Goal: Information Seeking & Learning: Learn about a topic

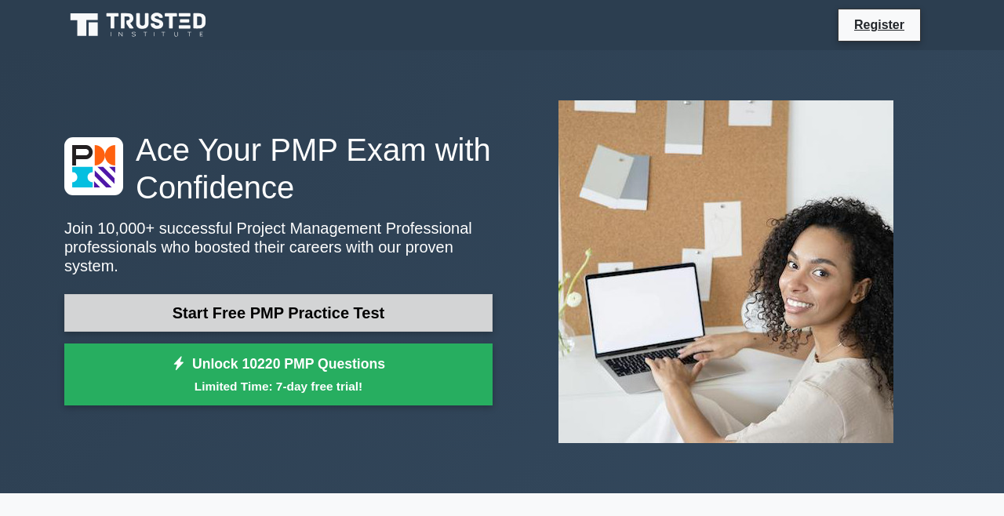
click at [370, 317] on link "Start Free PMP Practice Test" at bounding box center [278, 313] width 428 height 38
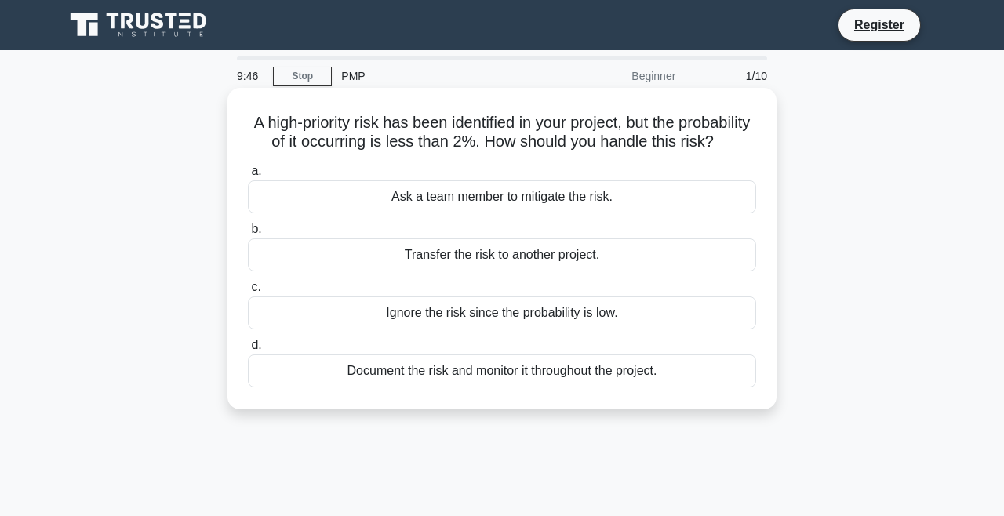
click at [623, 372] on div "Document the risk and monitor it throughout the project." at bounding box center [502, 370] width 508 height 33
click at [248, 350] on input "d. Document the risk and monitor it throughout the project." at bounding box center [248, 345] width 0 height 10
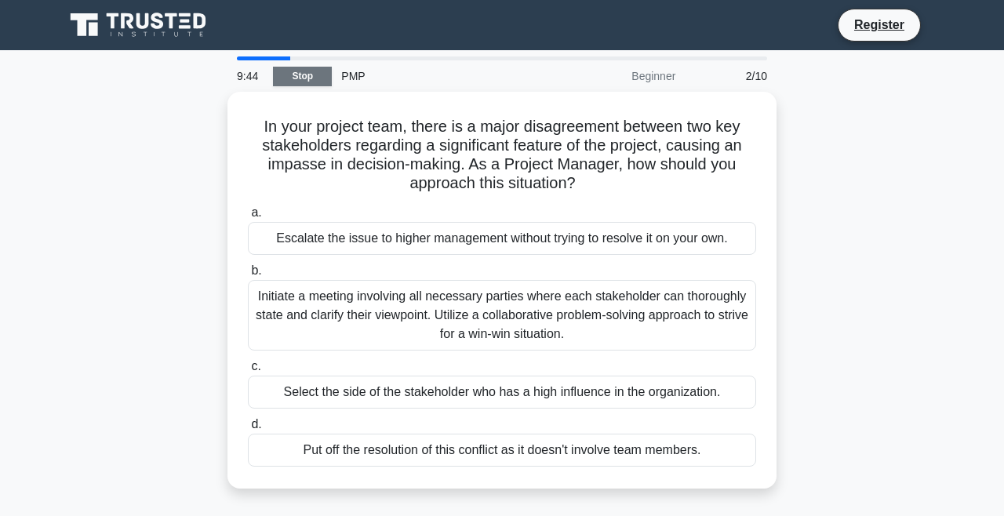
click at [300, 85] on link "Stop" at bounding box center [302, 77] width 59 height 20
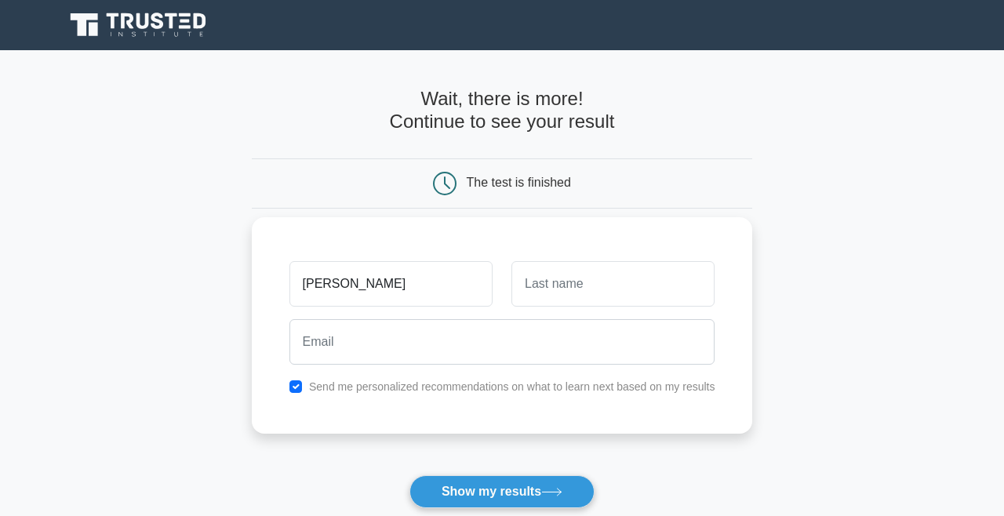
type input "[PERSON_NAME]"
type input "Abulhasan"
click at [501, 491] on button "Show my results" at bounding box center [501, 491] width 185 height 33
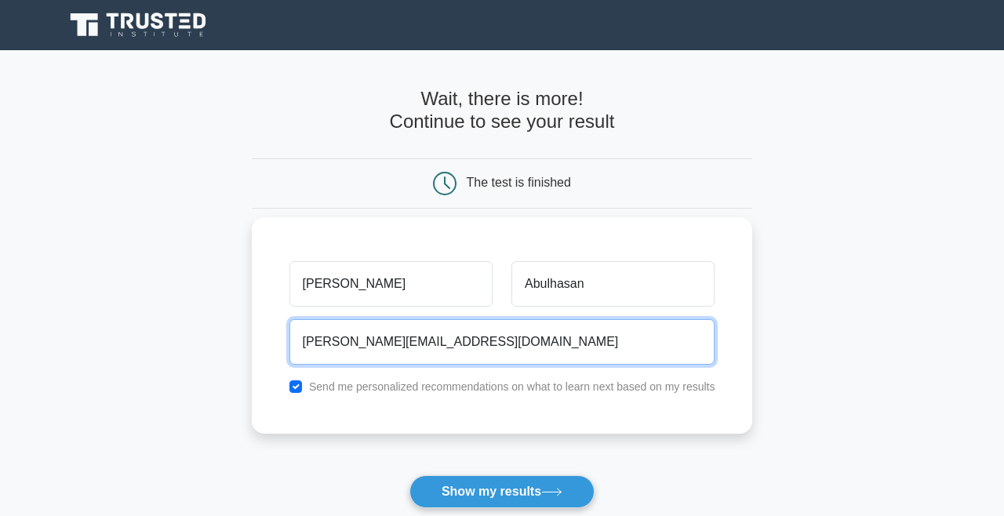
type input "sarah@mac-est.com"
click at [501, 491] on button "Show my results" at bounding box center [501, 491] width 185 height 33
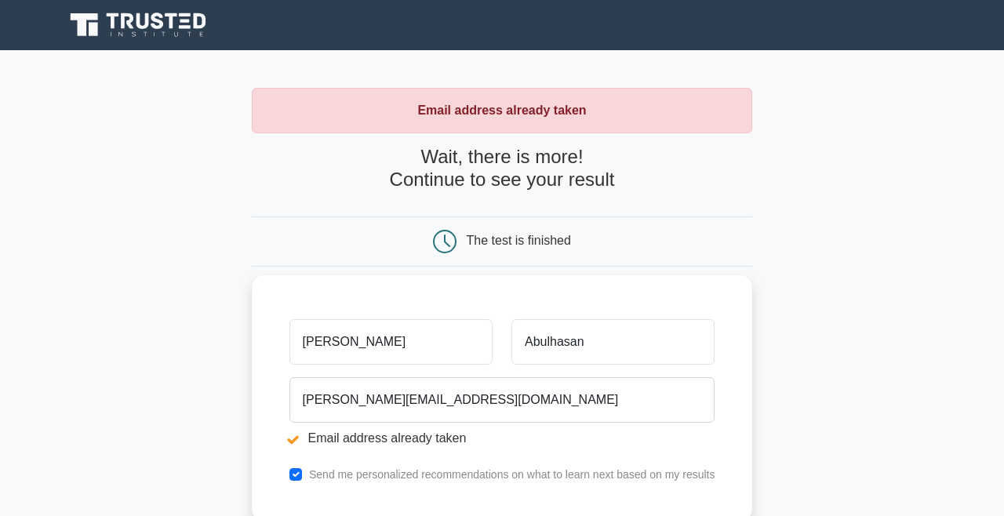
scroll to position [203, 0]
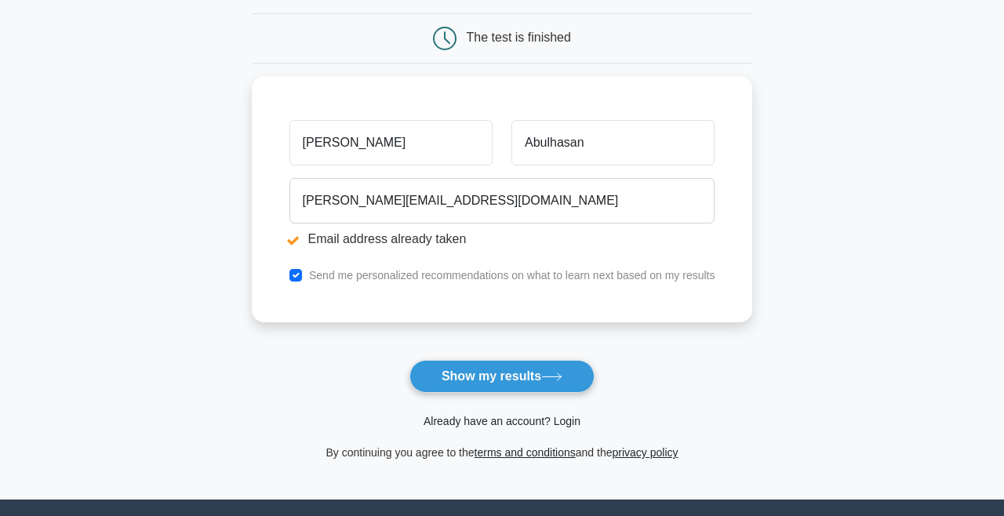
click at [533, 419] on link "Already have an account? Login" at bounding box center [501, 421] width 157 height 13
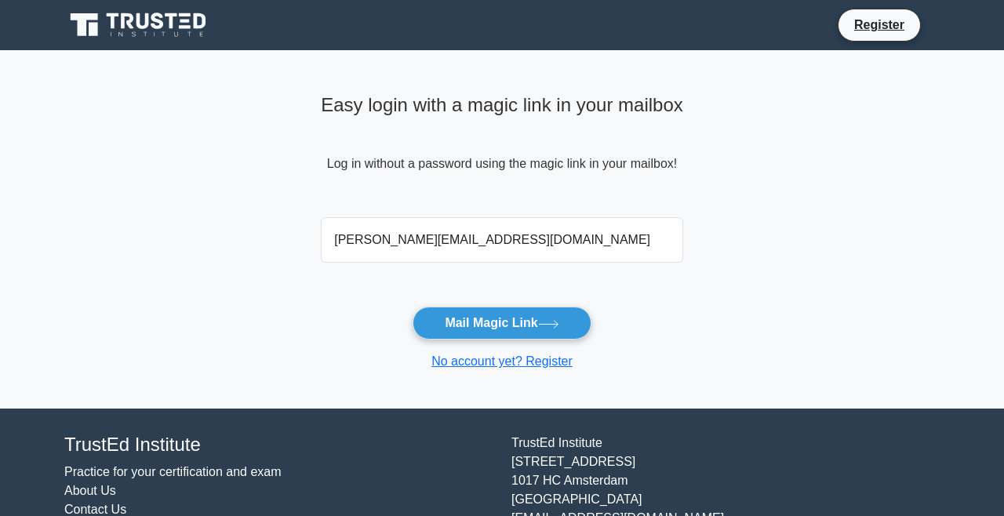
type input "[PERSON_NAME][EMAIL_ADDRESS][DOMAIN_NAME]"
click at [501, 322] on button "Mail Magic Link" at bounding box center [501, 323] width 178 height 33
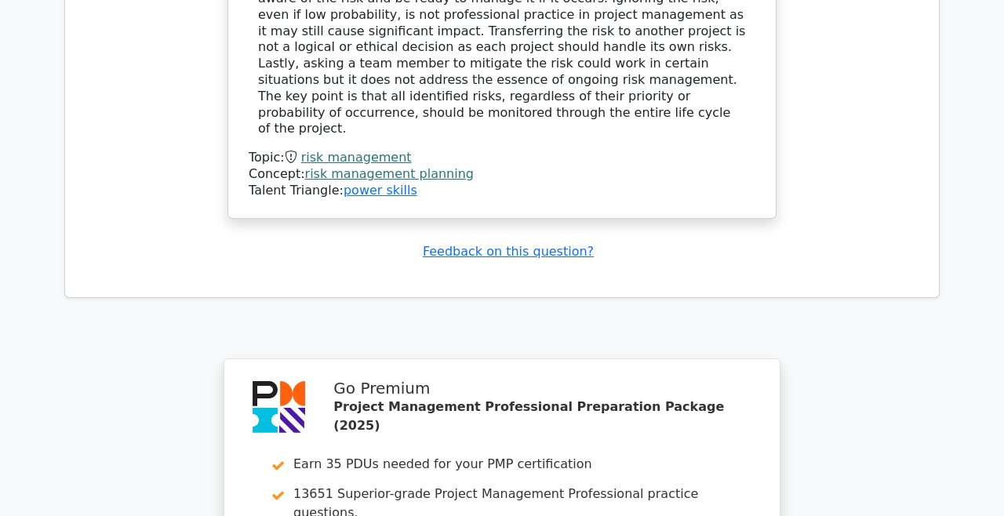
scroll to position [1932, 0]
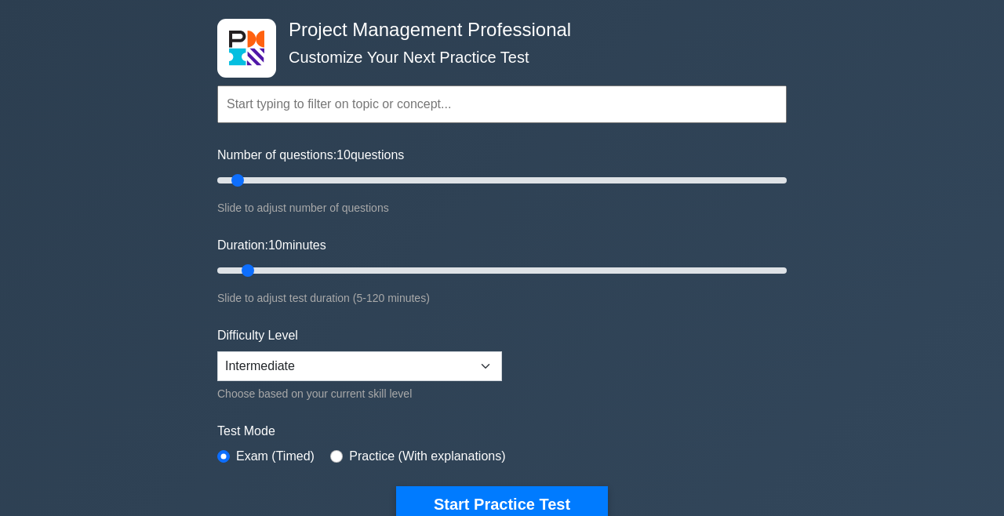
scroll to position [70, 0]
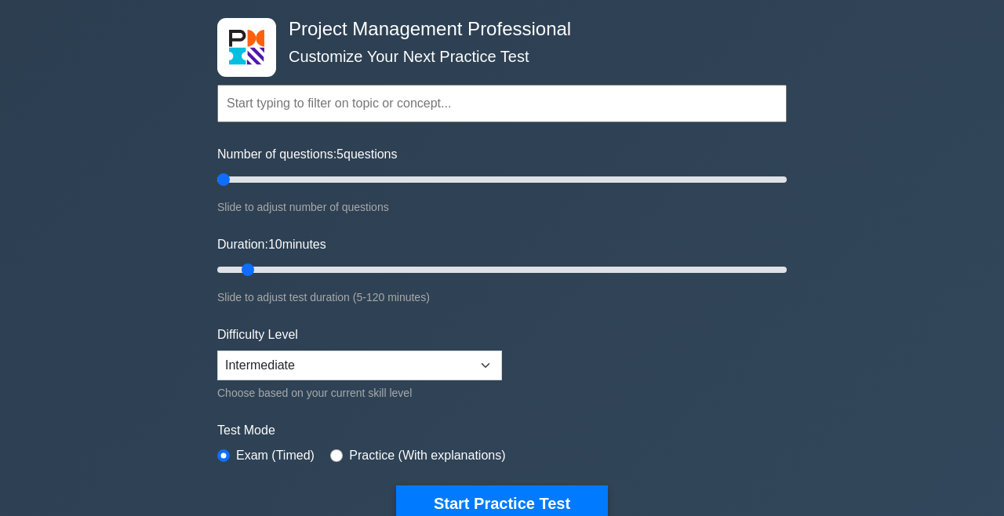
drag, startPoint x: 241, startPoint y: 179, endPoint x: 203, endPoint y: 176, distance: 38.5
type input "5"
click at [203, 176] on div "Project Management Professional Customize Your Next Practice Test Topics Scope …" at bounding box center [502, 458] width 1004 height 957
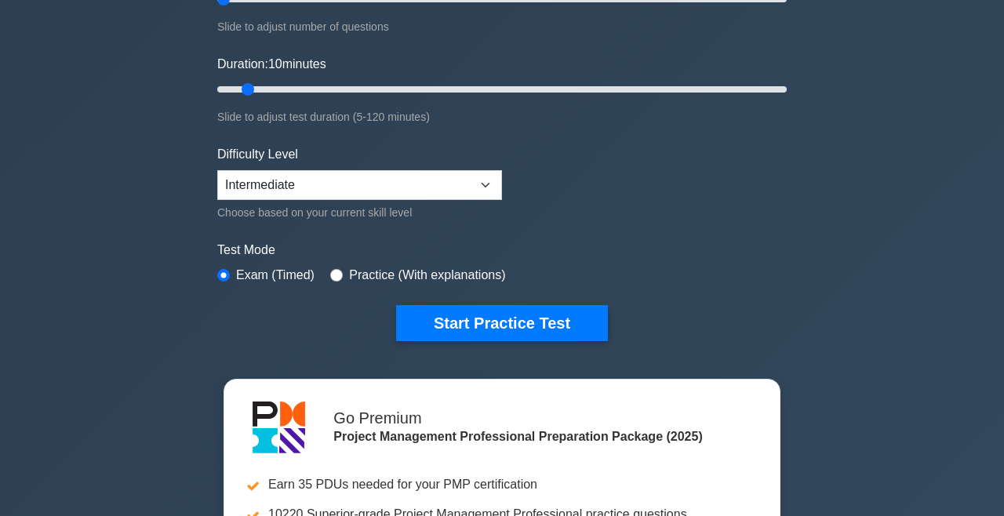
scroll to position [254, 0]
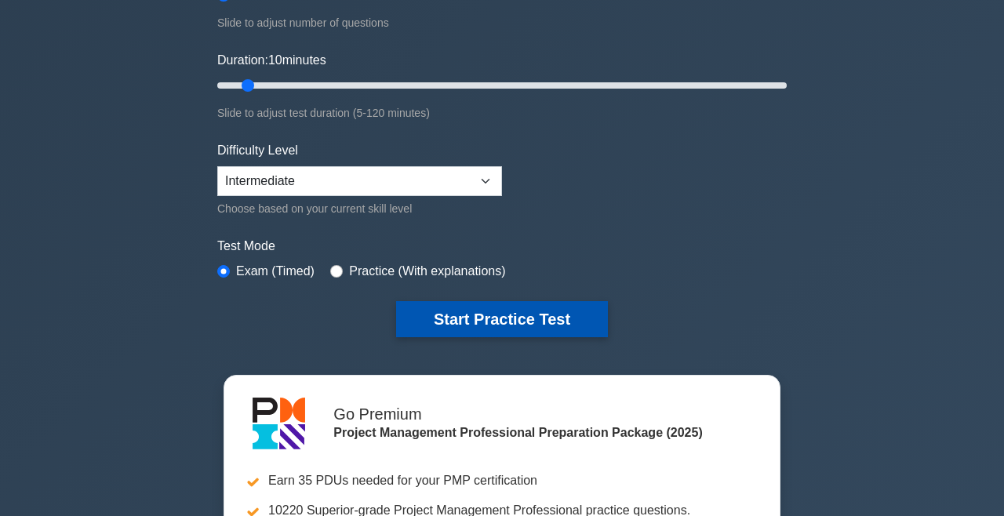
click at [430, 318] on button "Start Practice Test" at bounding box center [502, 319] width 212 height 36
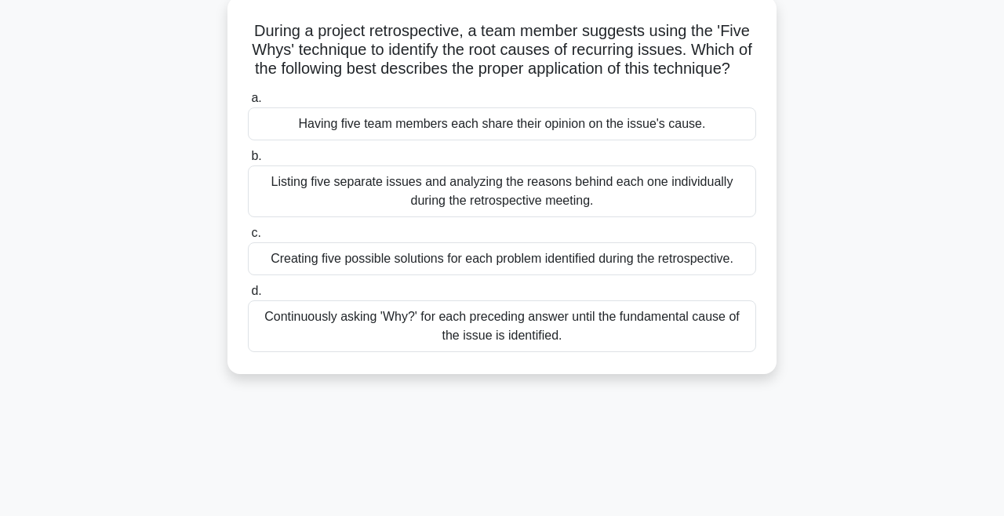
scroll to position [93, 0]
click at [630, 122] on div "Having five team members each share their opinion on the issue's cause." at bounding box center [502, 123] width 508 height 33
click at [248, 103] on input "a. Having five team members each share their opinion on the issue's cause." at bounding box center [248, 98] width 0 height 10
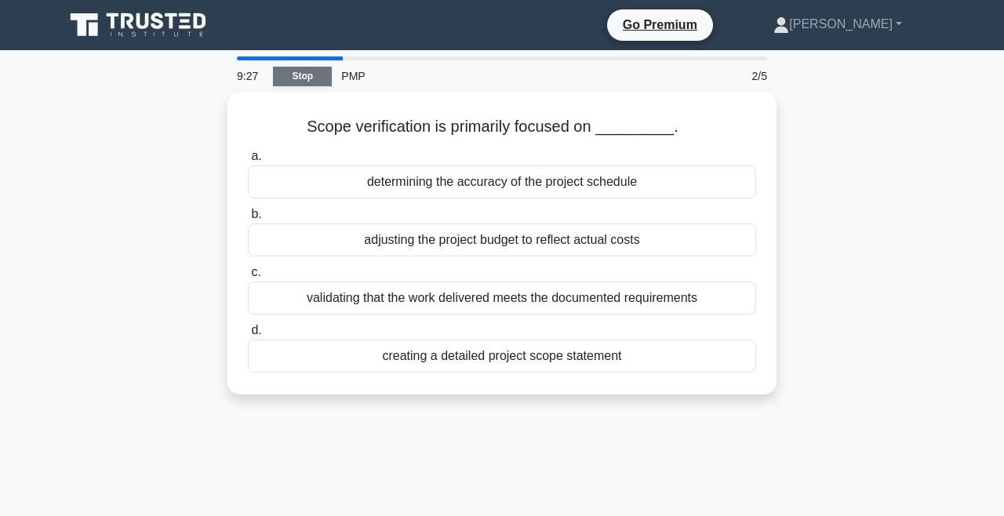
scroll to position [0, 0]
click at [308, 76] on link "Stop" at bounding box center [302, 77] width 59 height 20
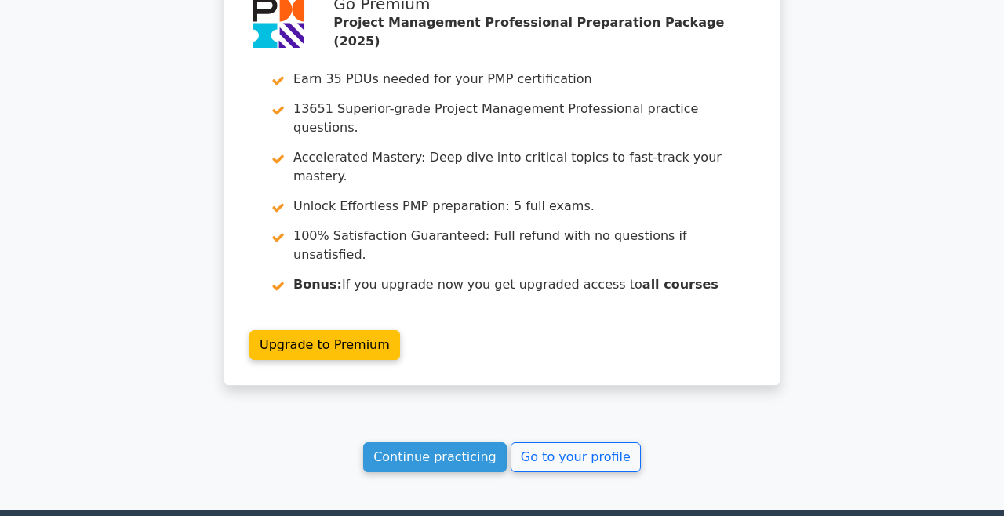
scroll to position [2081, 0]
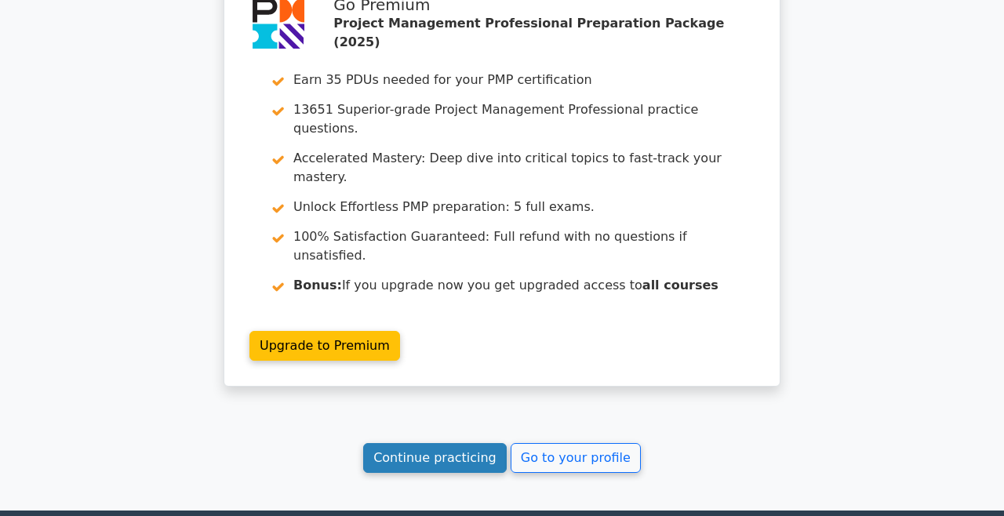
click at [470, 443] on link "Continue practicing" at bounding box center [434, 458] width 143 height 30
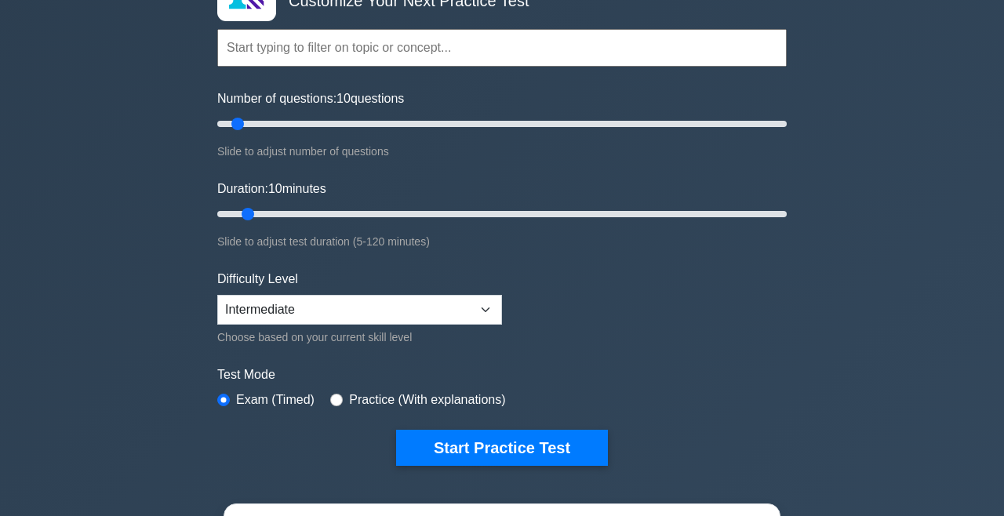
scroll to position [127, 0]
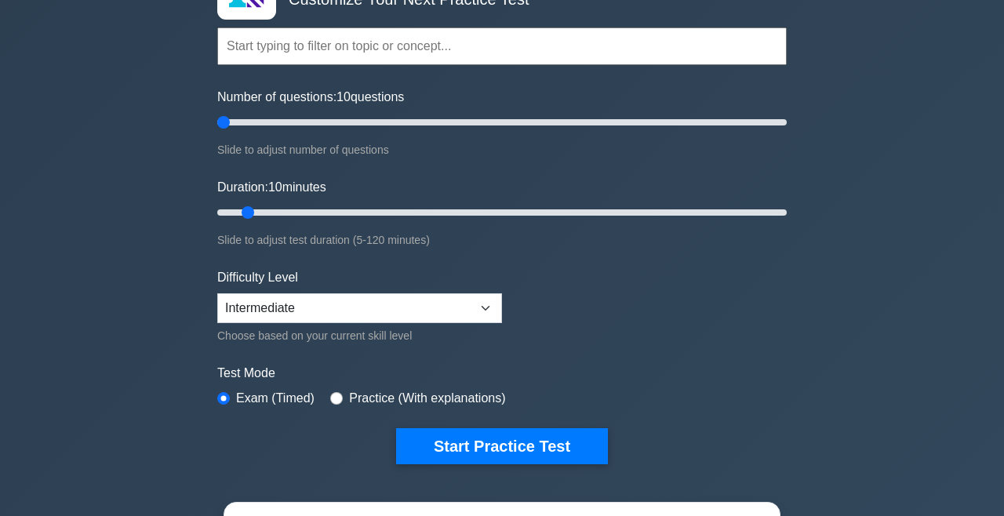
drag, startPoint x: 235, startPoint y: 121, endPoint x: 162, endPoint y: 121, distance: 73.7
type input "5"
click at [162, 121] on div "Project Management Professional Customize Your Next Practice Test Topics Scope …" at bounding box center [502, 401] width 1004 height 957
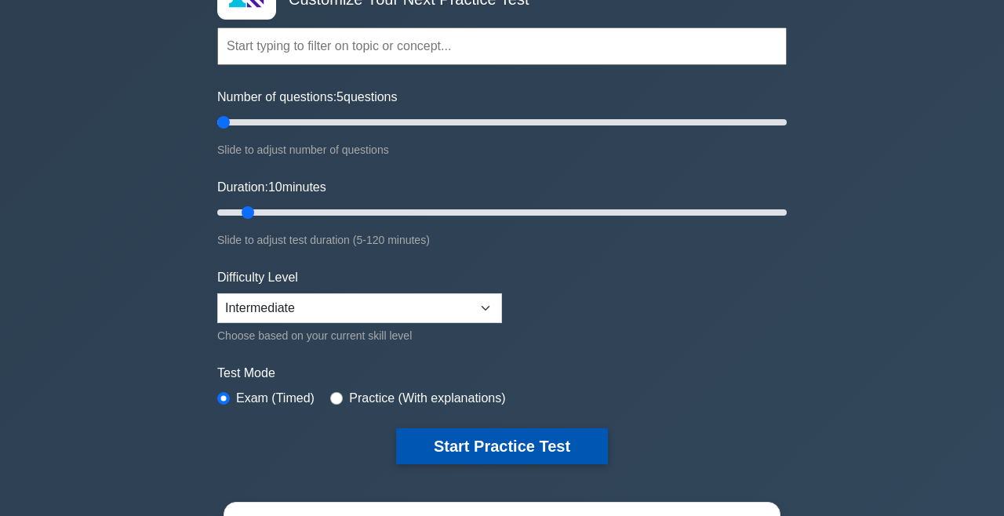
click at [437, 451] on button "Start Practice Test" at bounding box center [502, 446] width 212 height 36
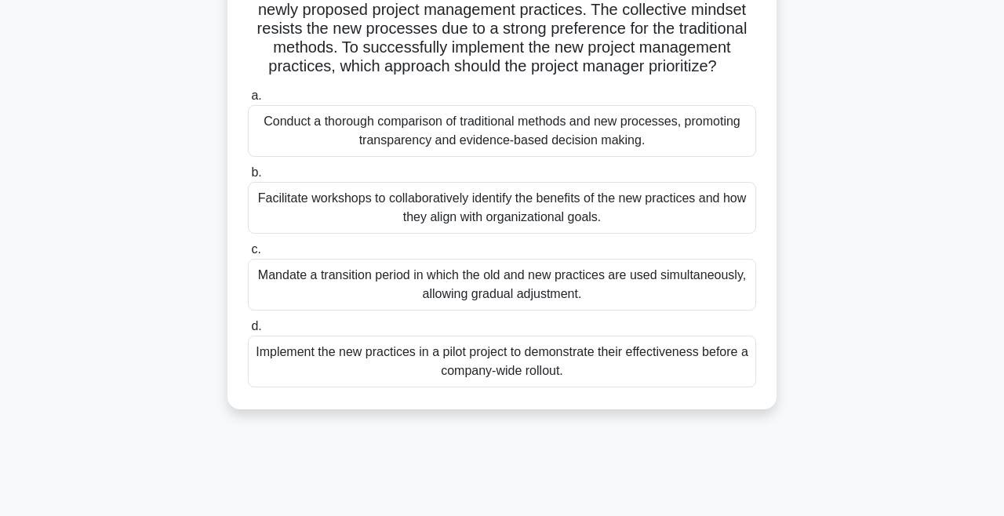
scroll to position [155, 0]
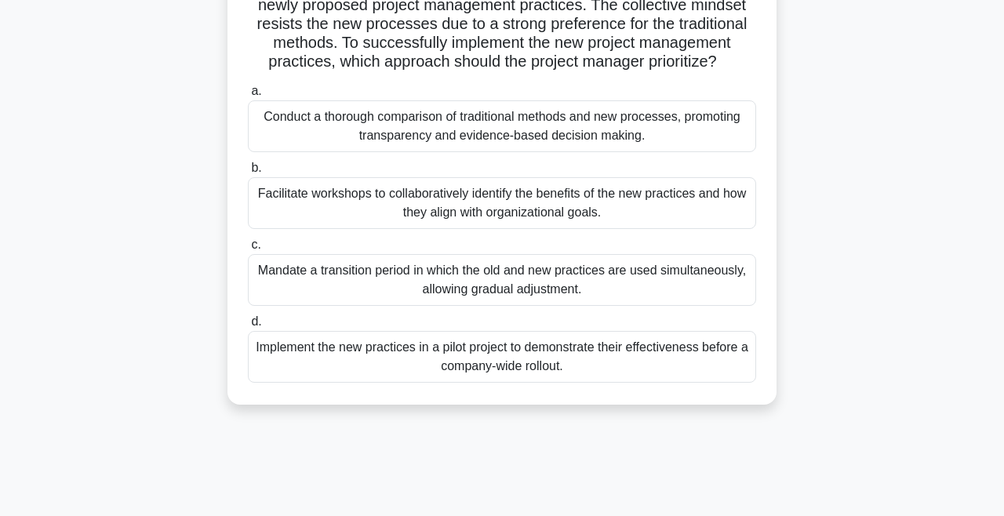
click at [361, 208] on div "Facilitate workshops to collaboratively identify the benefits of the new practi…" at bounding box center [502, 203] width 508 height 52
click at [248, 173] on input "b. Facilitate workshops to collaboratively identify the benefits of the new pra…" at bounding box center [248, 168] width 0 height 10
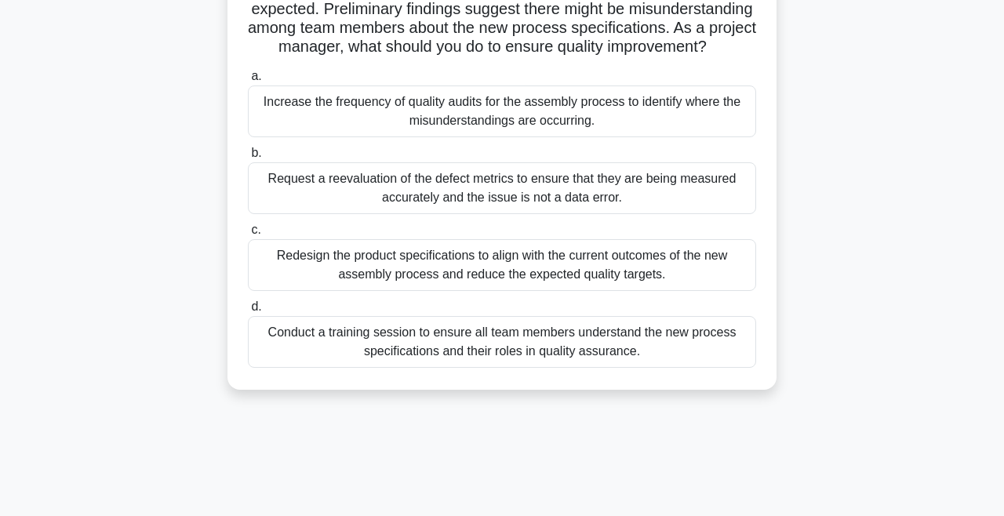
scroll to position [0, 0]
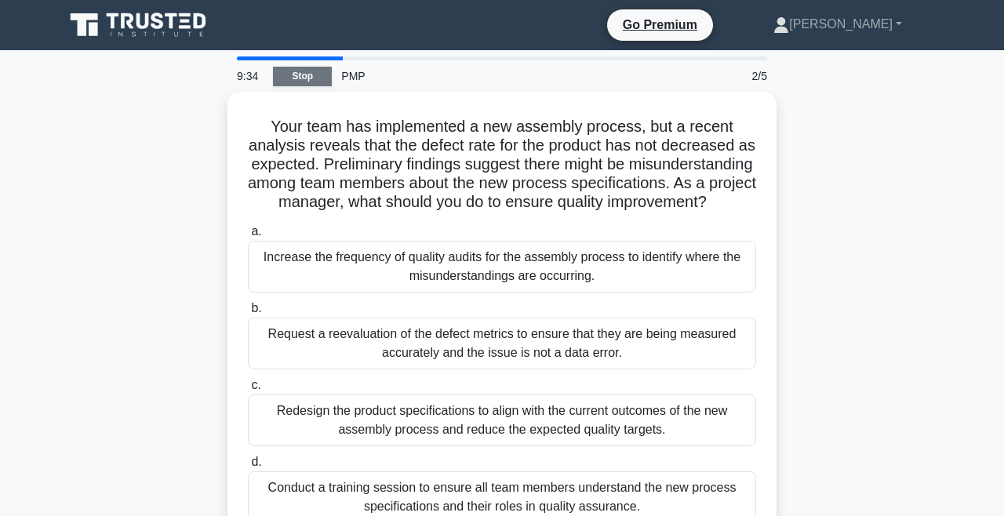
click at [307, 77] on link "Stop" at bounding box center [302, 77] width 59 height 20
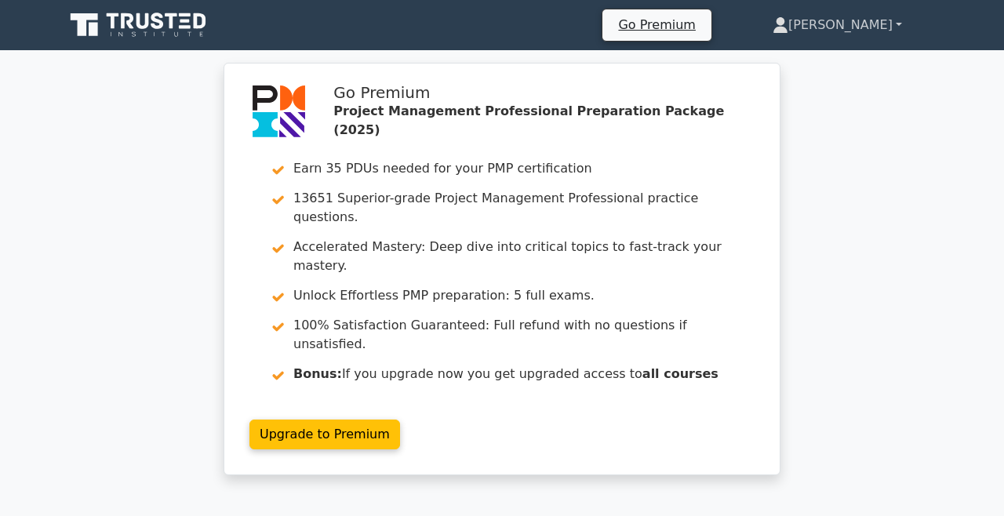
click at [868, 37] on link "[PERSON_NAME]" at bounding box center [837, 24] width 205 height 31
click at [851, 60] on link "Profile" at bounding box center [797, 61] width 124 height 25
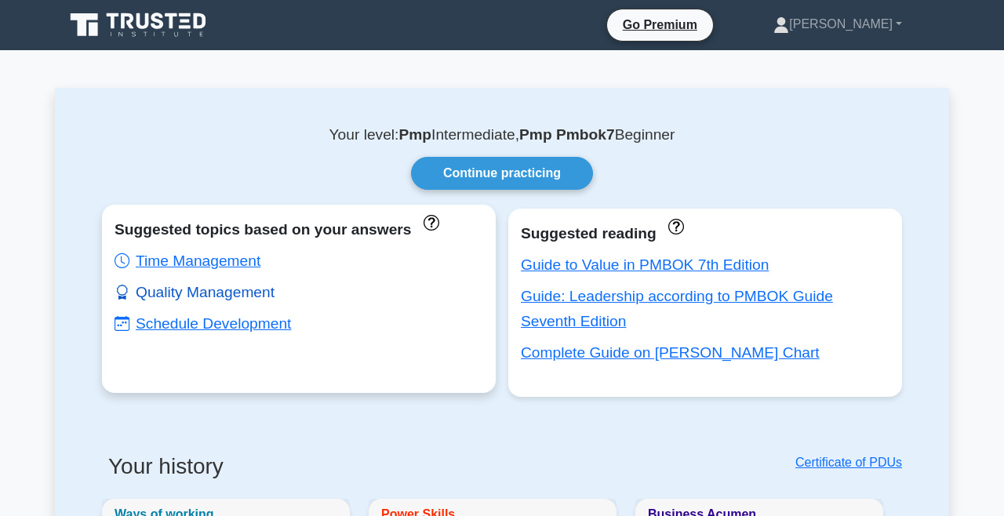
click at [214, 294] on link "Quality Management" at bounding box center [194, 292] width 160 height 16
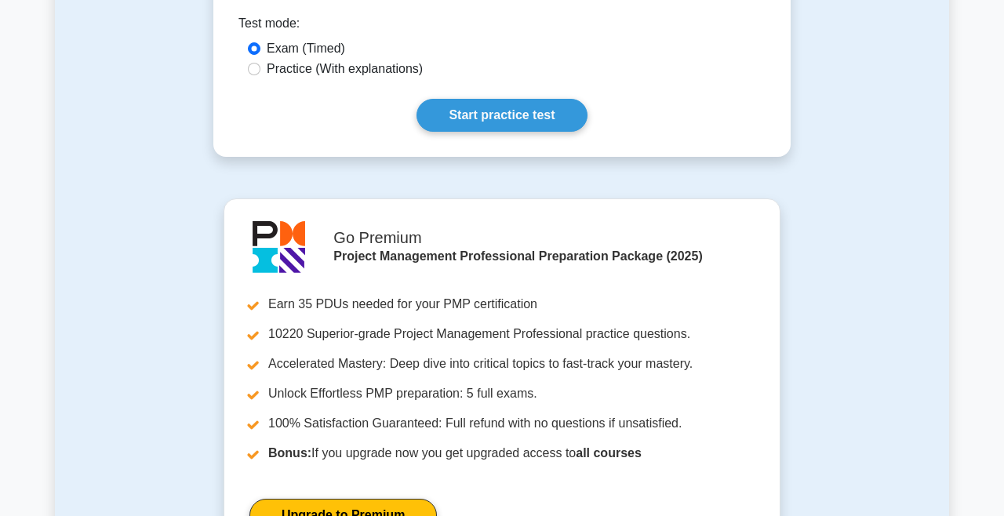
scroll to position [808, 0]
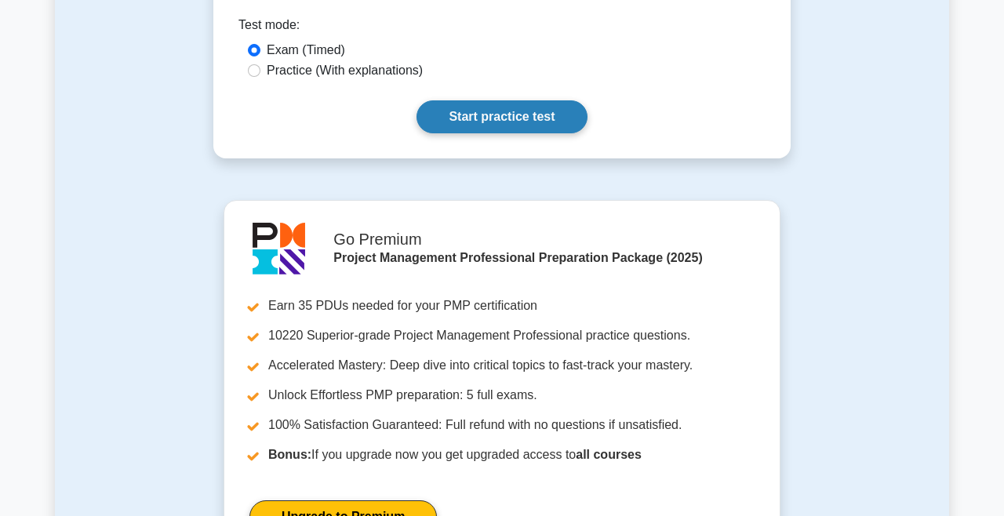
click at [528, 114] on link "Start practice test" at bounding box center [501, 116] width 170 height 33
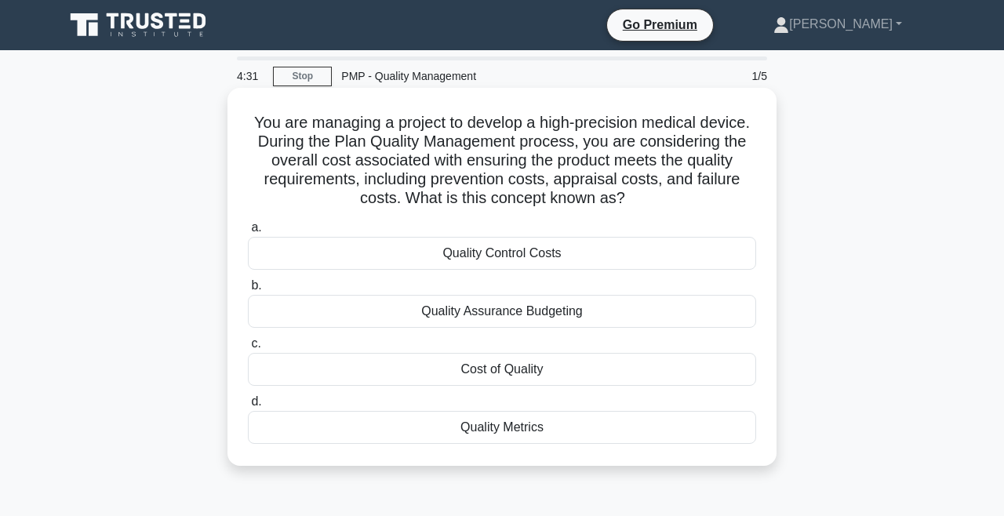
click at [563, 258] on div "Quality Control Costs" at bounding box center [502, 253] width 508 height 33
click at [248, 233] on input "a. Quality Control Costs" at bounding box center [248, 228] width 0 height 10
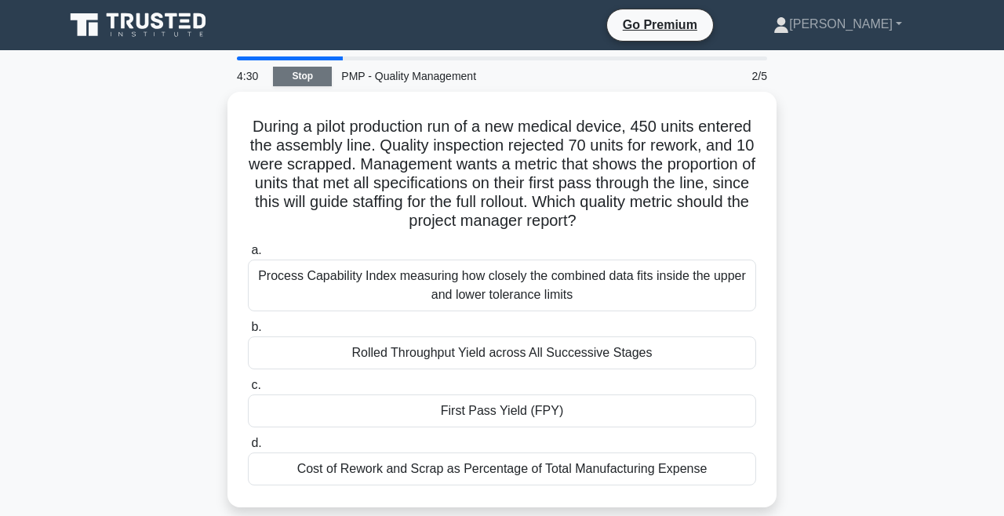
click at [303, 73] on link "Stop" at bounding box center [302, 77] width 59 height 20
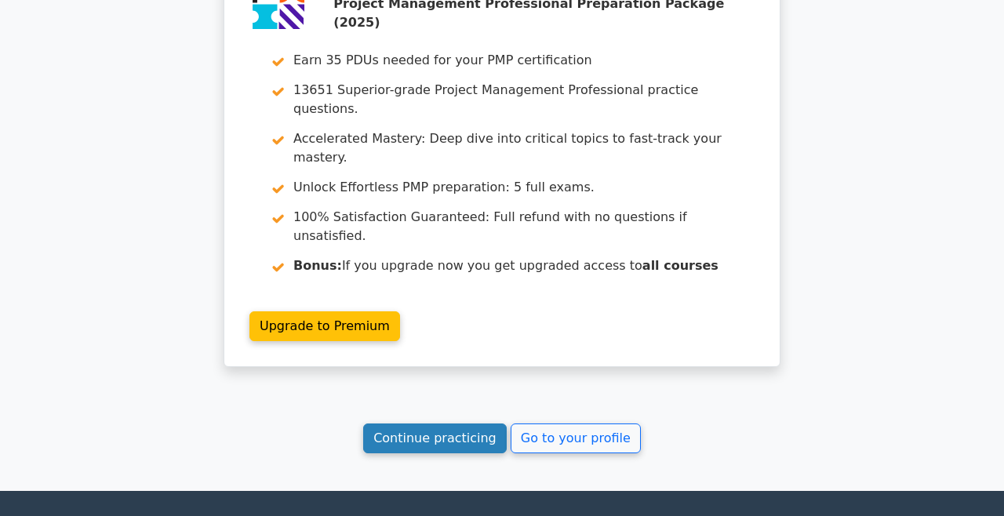
scroll to position [2056, 0]
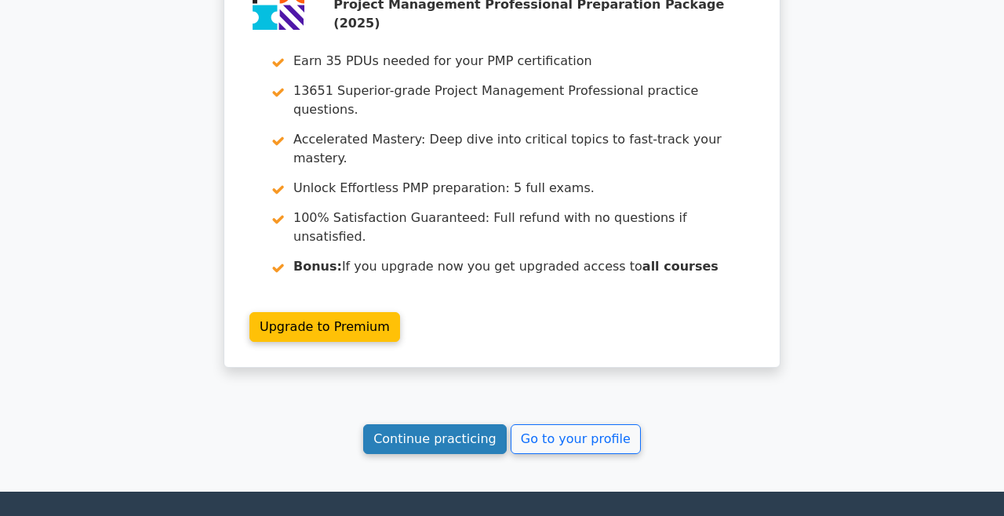
click at [448, 424] on link "Continue practicing" at bounding box center [434, 439] width 143 height 30
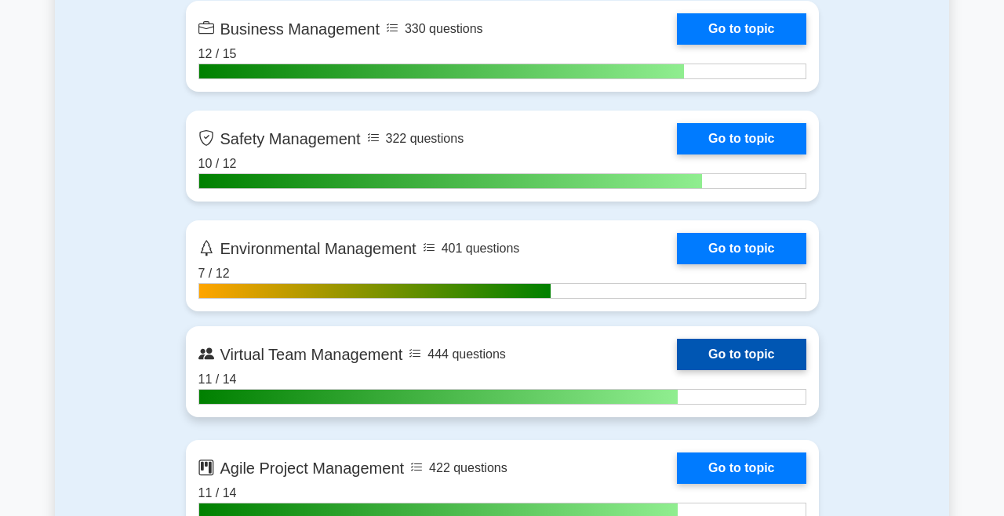
scroll to position [3884, 0]
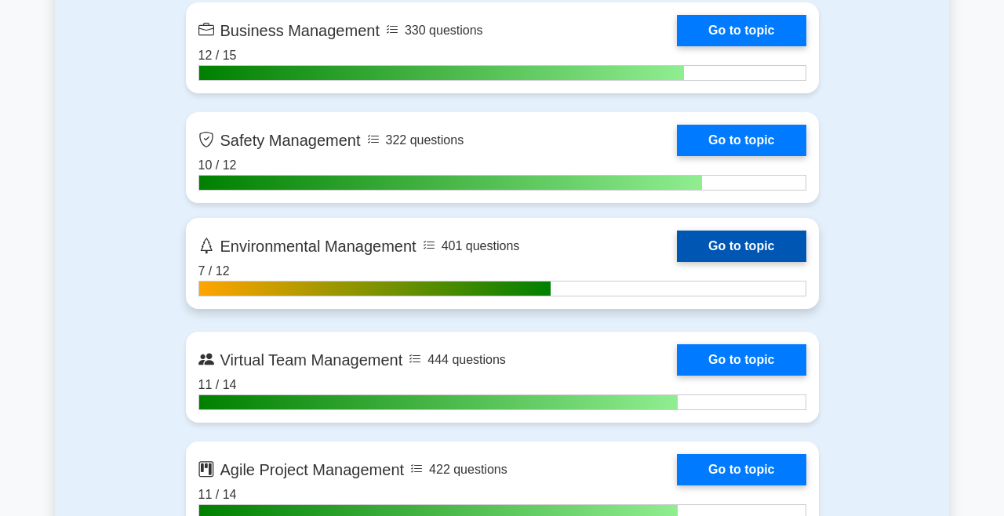
click at [732, 247] on link "Go to topic" at bounding box center [741, 246] width 129 height 31
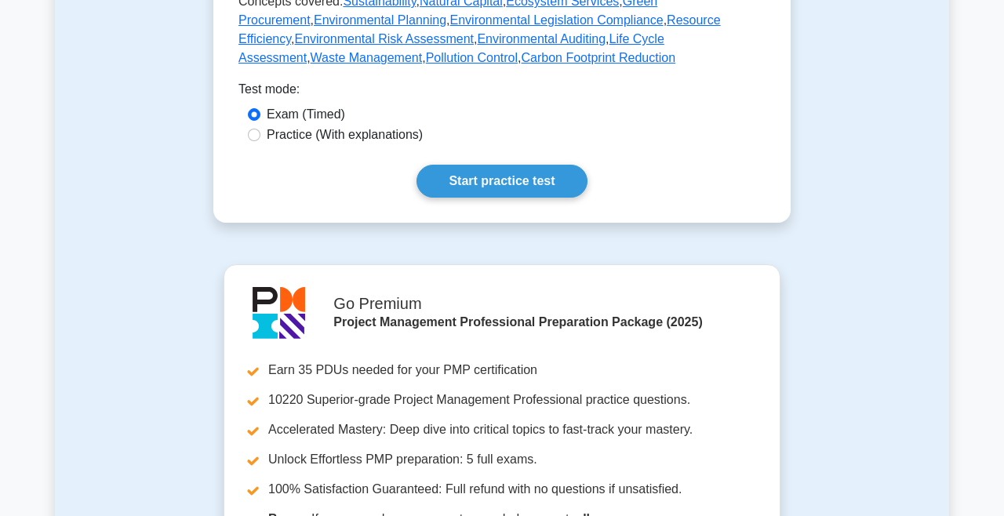
scroll to position [906, 0]
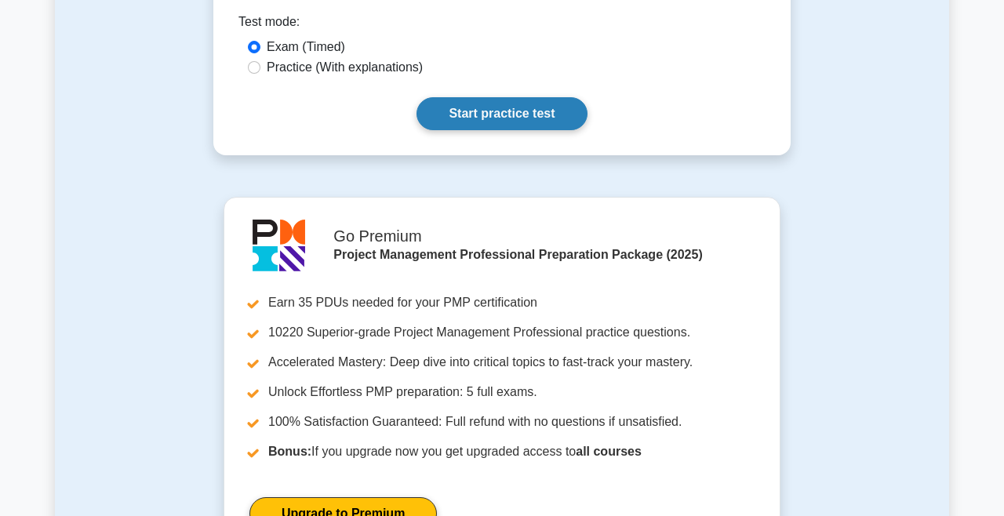
click at [540, 97] on link "Start practice test" at bounding box center [501, 113] width 170 height 33
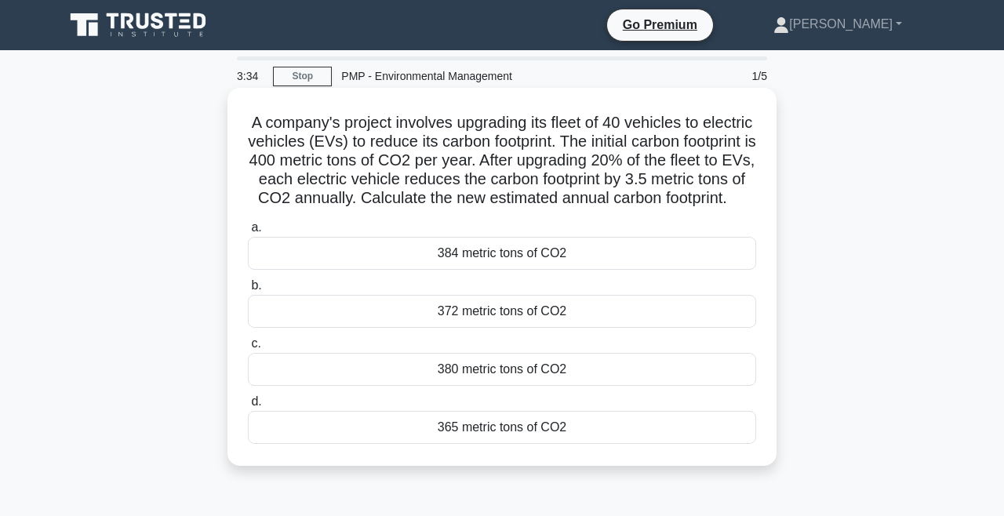
click at [507, 318] on div "372 metric tons of CO2" at bounding box center [502, 311] width 508 height 33
click at [248, 291] on input "b. 372 metric tons of CO2" at bounding box center [248, 286] width 0 height 10
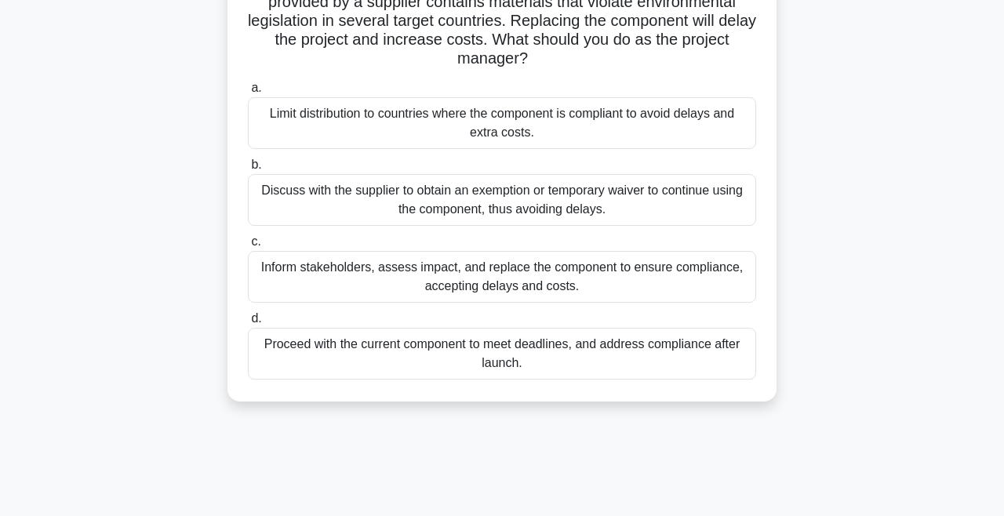
scroll to position [164, 0]
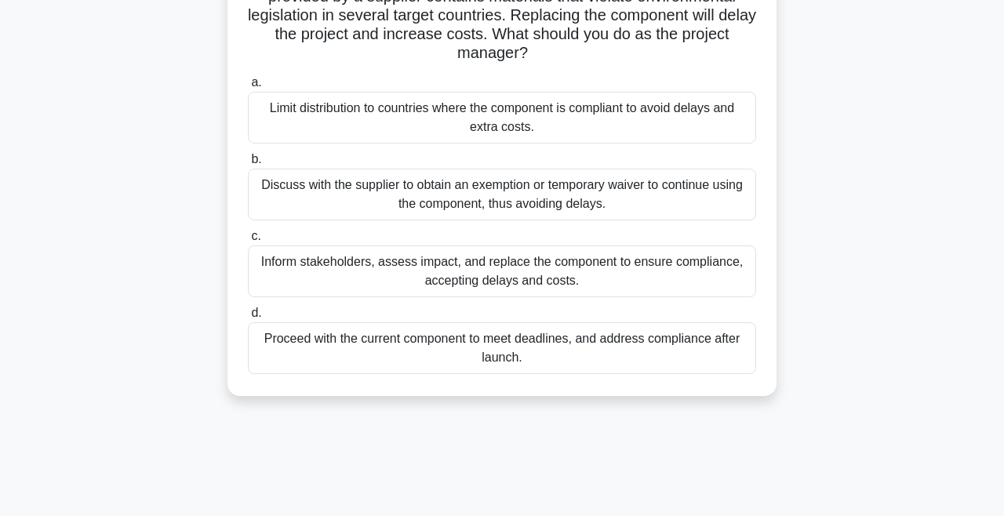
click at [372, 278] on div "Inform stakeholders, assess impact, and replace the component to ensure complia…" at bounding box center [502, 271] width 508 height 52
click at [248, 241] on input "c. Inform stakeholders, assess impact, and replace the component to ensure comp…" at bounding box center [248, 236] width 0 height 10
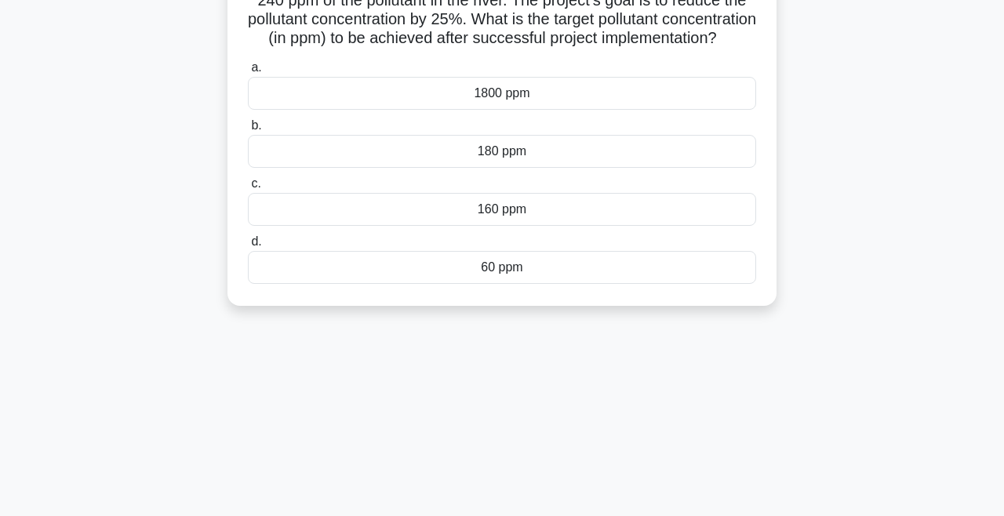
scroll to position [0, 0]
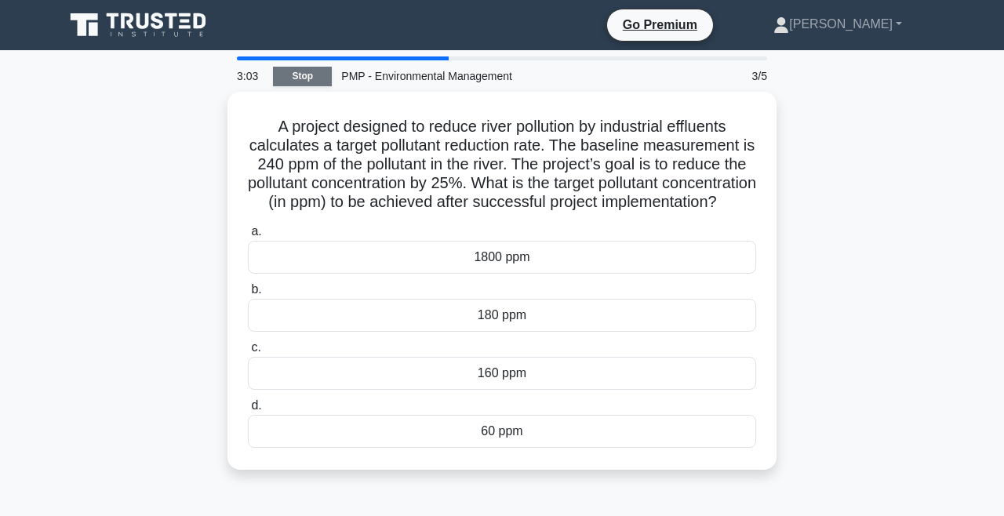
click at [309, 76] on link "Stop" at bounding box center [302, 77] width 59 height 20
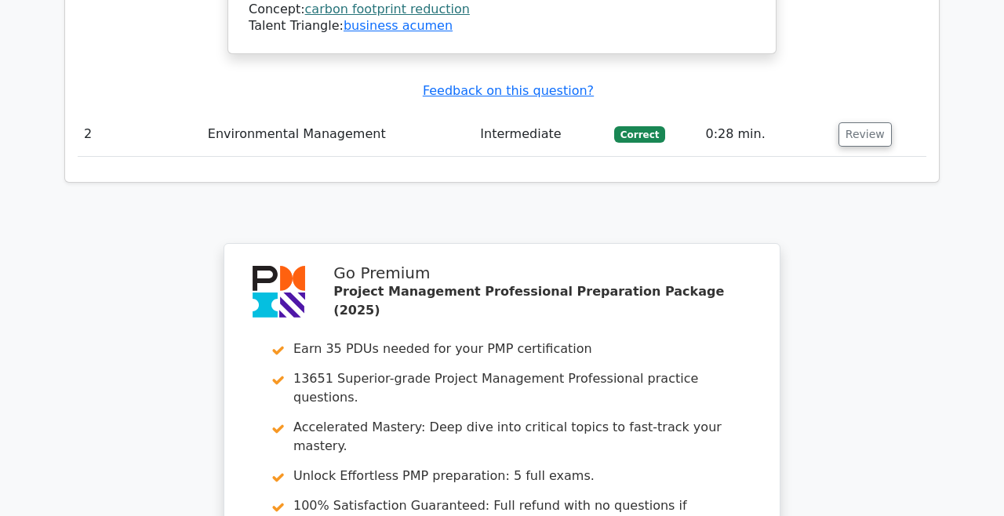
scroll to position [2209, 0]
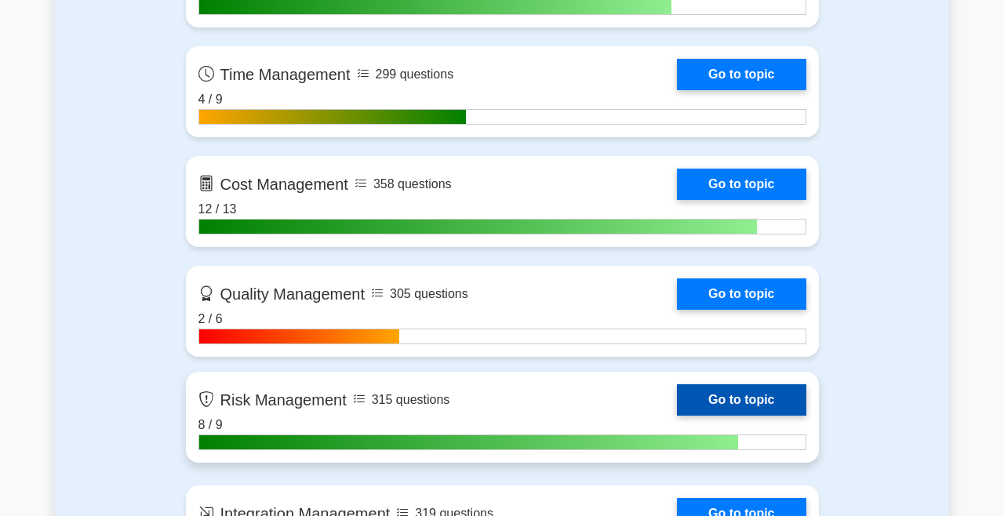
scroll to position [1204, 0]
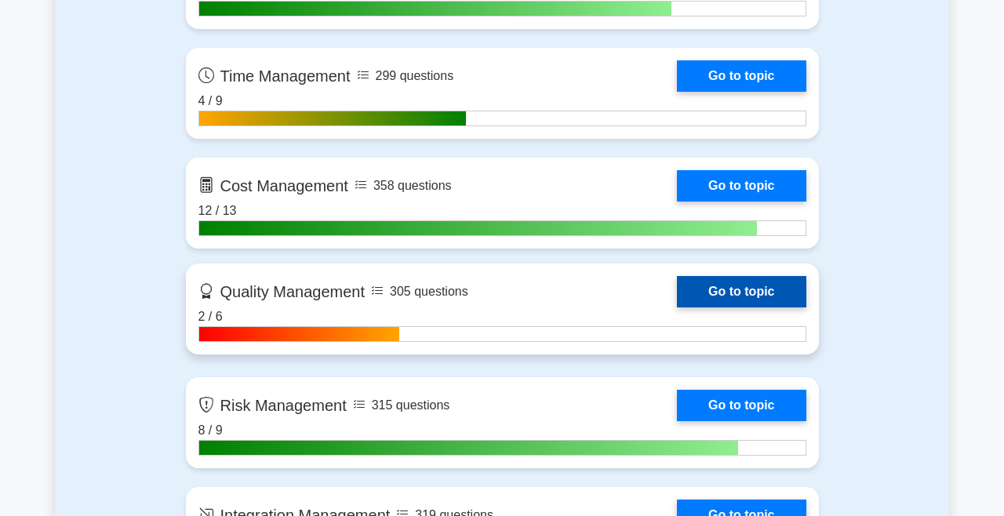
click at [717, 285] on link "Go to topic" at bounding box center [741, 291] width 129 height 31
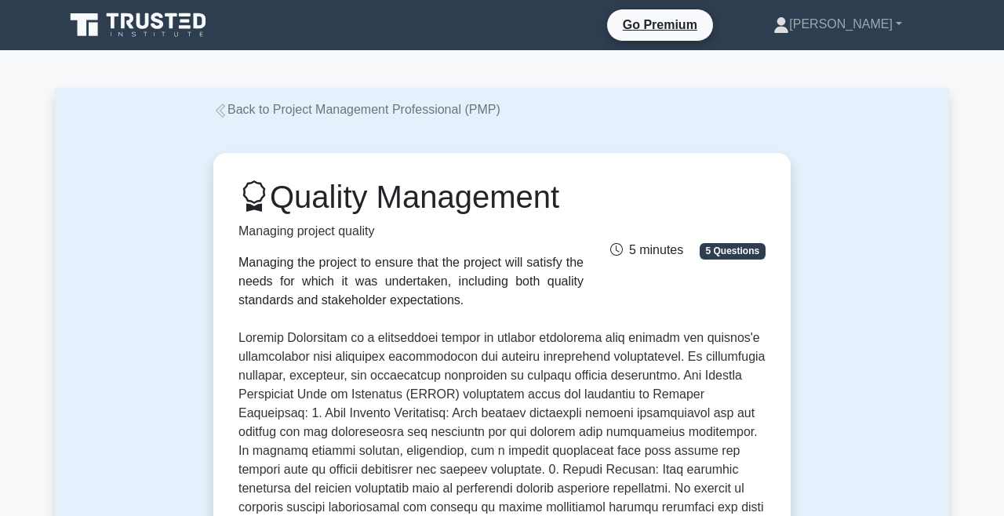
scroll to position [667, 0]
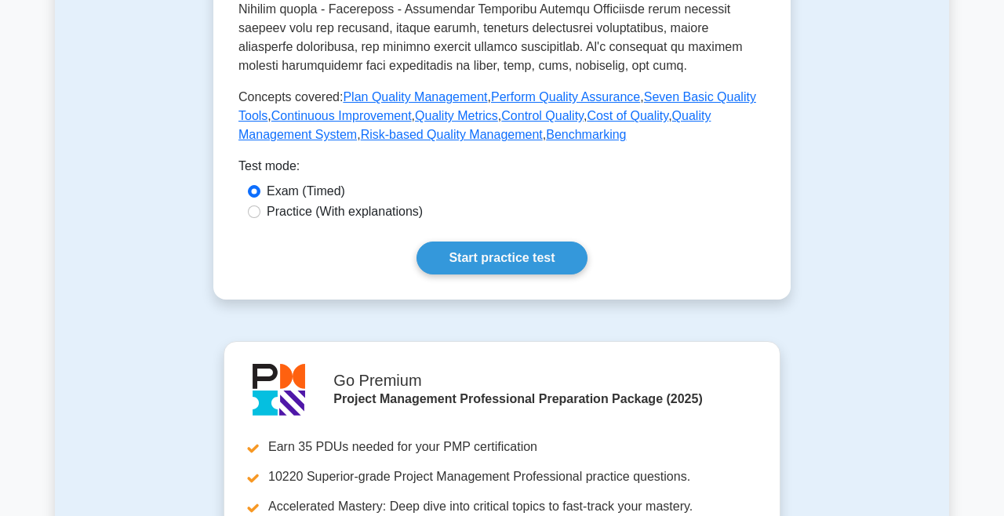
click at [513, 262] on link "Start practice test" at bounding box center [501, 257] width 170 height 33
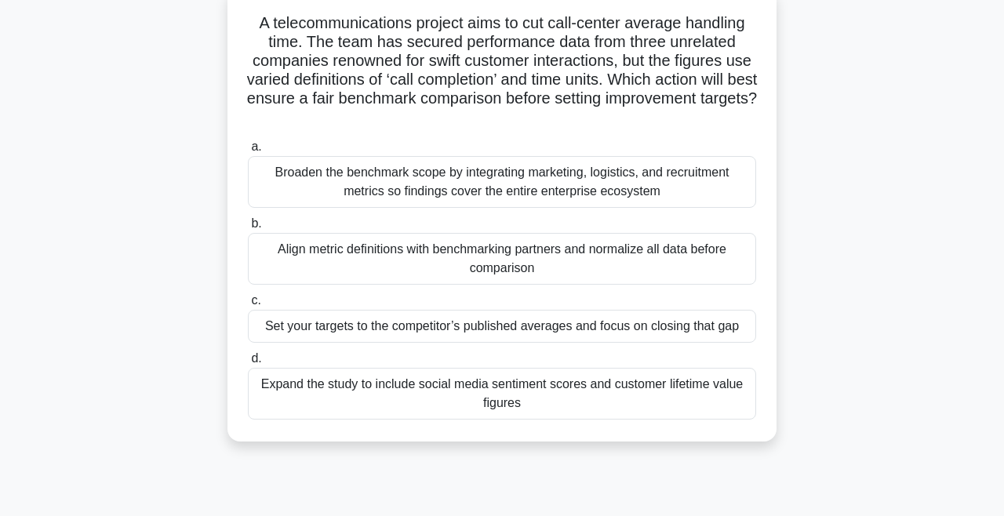
scroll to position [100, 0]
click at [348, 272] on div "Align metric definitions with benchmarking partners and normalize all data befo…" at bounding box center [502, 258] width 508 height 52
click at [248, 228] on input "b. Align metric definitions with benchmarking partners and normalize all data b…" at bounding box center [248, 223] width 0 height 10
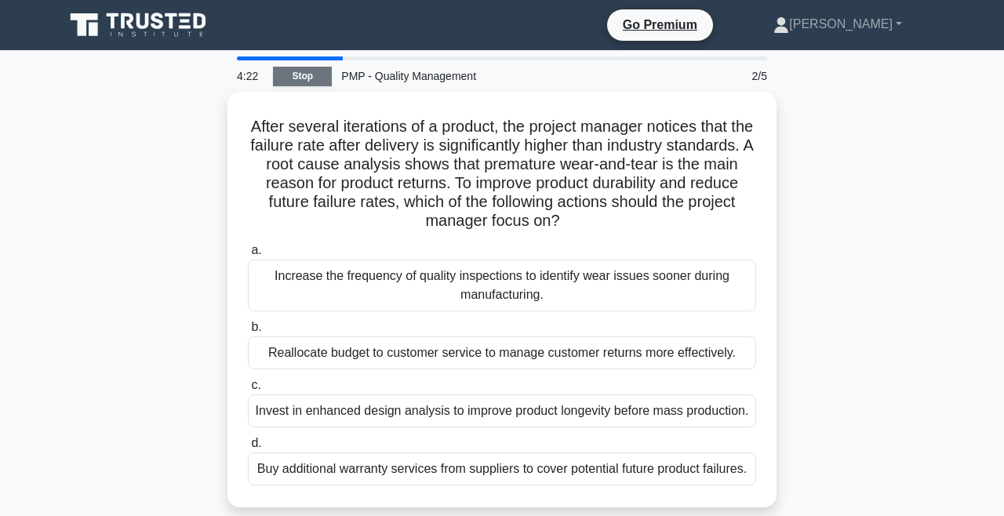
scroll to position [0, 0]
click at [311, 77] on link "Stop" at bounding box center [302, 77] width 59 height 20
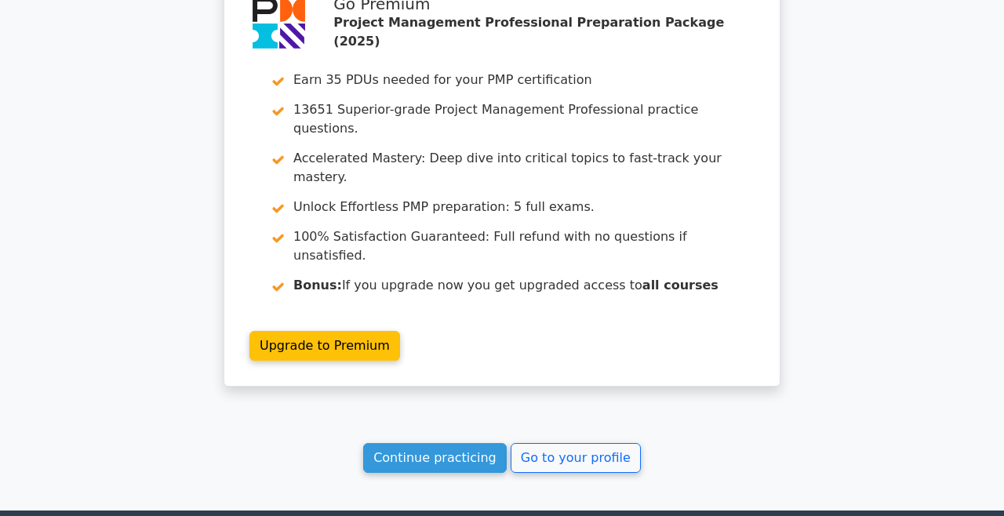
scroll to position [2216, 0]
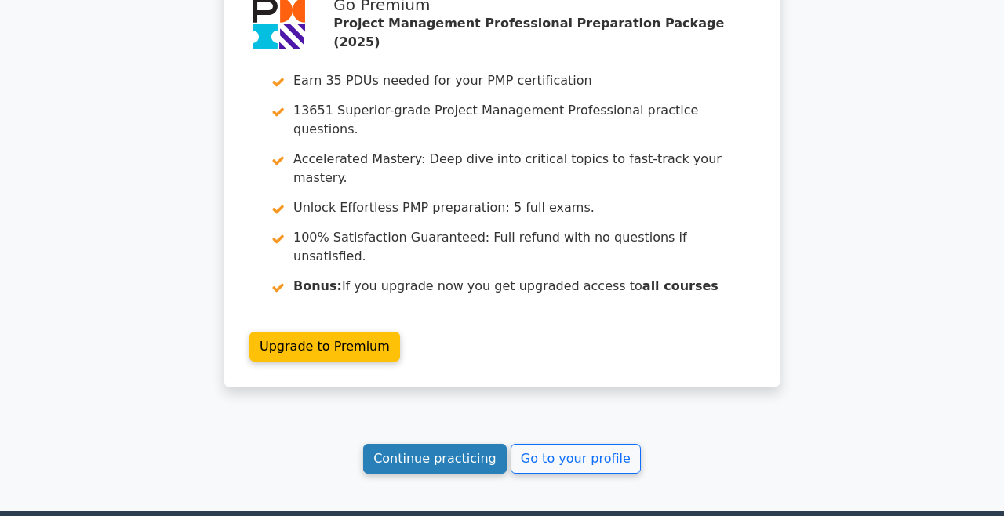
click at [443, 444] on link "Continue practicing" at bounding box center [434, 459] width 143 height 30
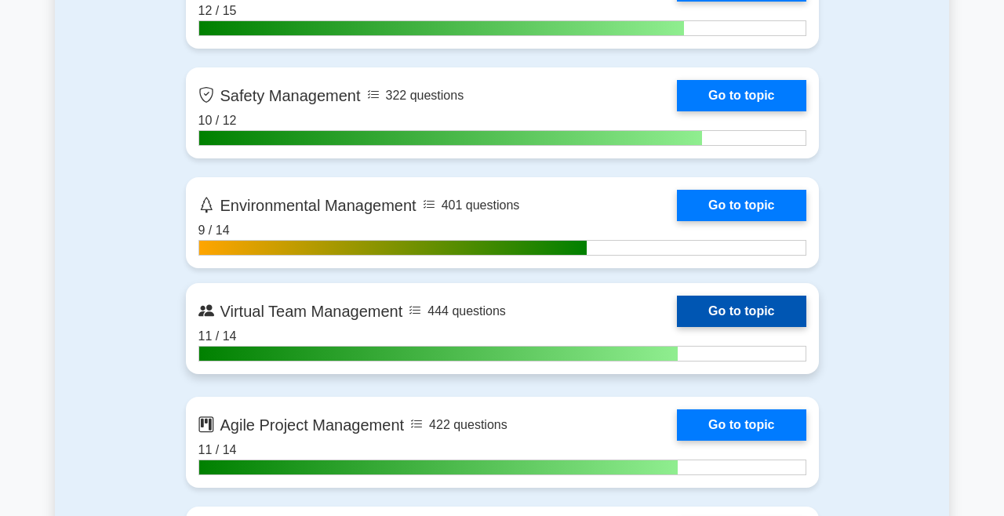
scroll to position [3928, 0]
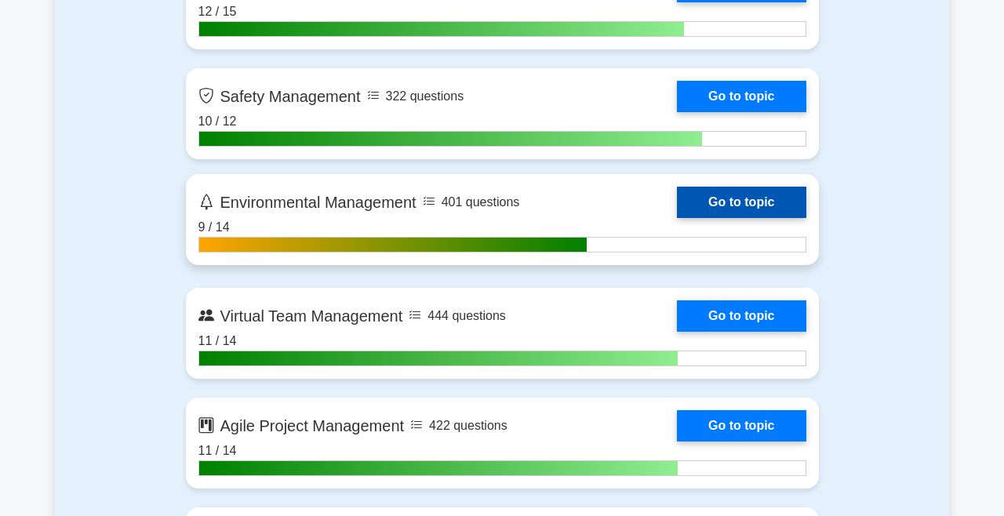
click at [773, 195] on link "Go to topic" at bounding box center [741, 202] width 129 height 31
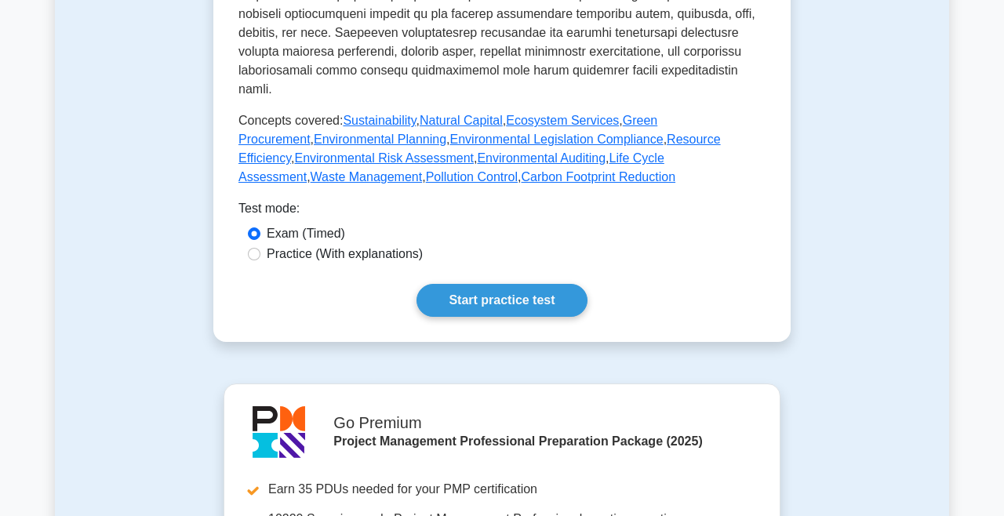
scroll to position [726, 0]
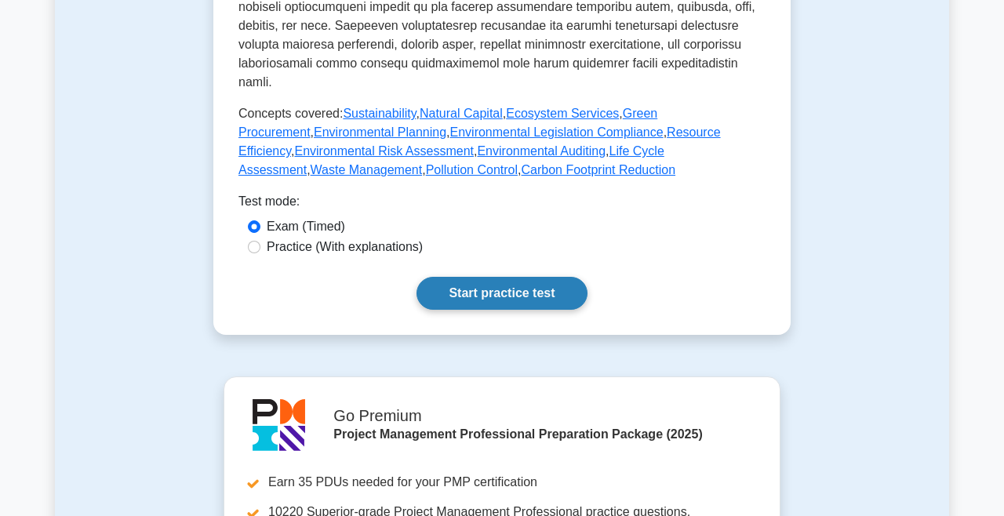
click at [508, 277] on link "Start practice test" at bounding box center [501, 293] width 170 height 33
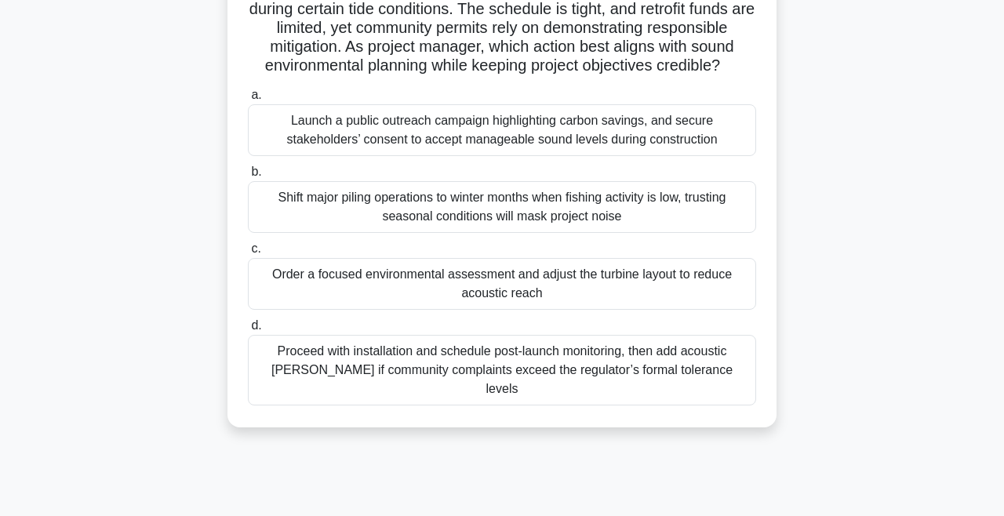
scroll to position [151, 0]
click at [400, 281] on div "Order a focused environmental assessment and adjust the turbine layout to reduc…" at bounding box center [502, 284] width 508 height 52
click at [248, 254] on input "c. Order a focused environmental assessment and adjust the turbine layout to re…" at bounding box center [248, 249] width 0 height 10
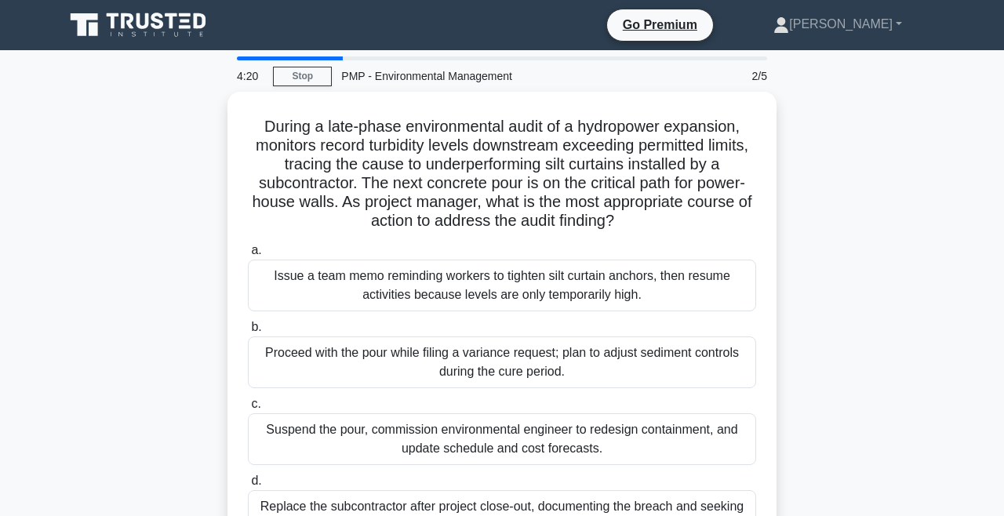
scroll to position [0, 0]
click at [320, 72] on link "Stop" at bounding box center [302, 77] width 59 height 20
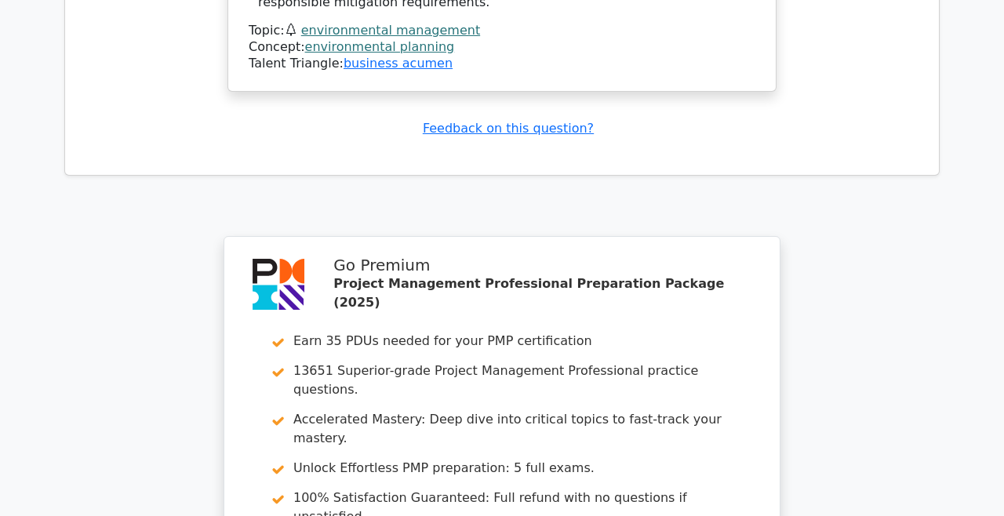
scroll to position [2211, 0]
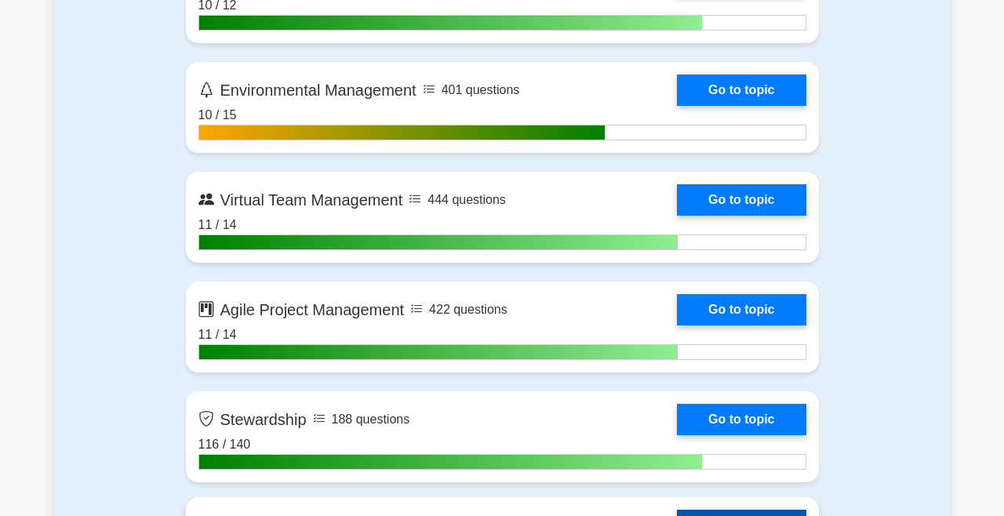
scroll to position [3995, 0]
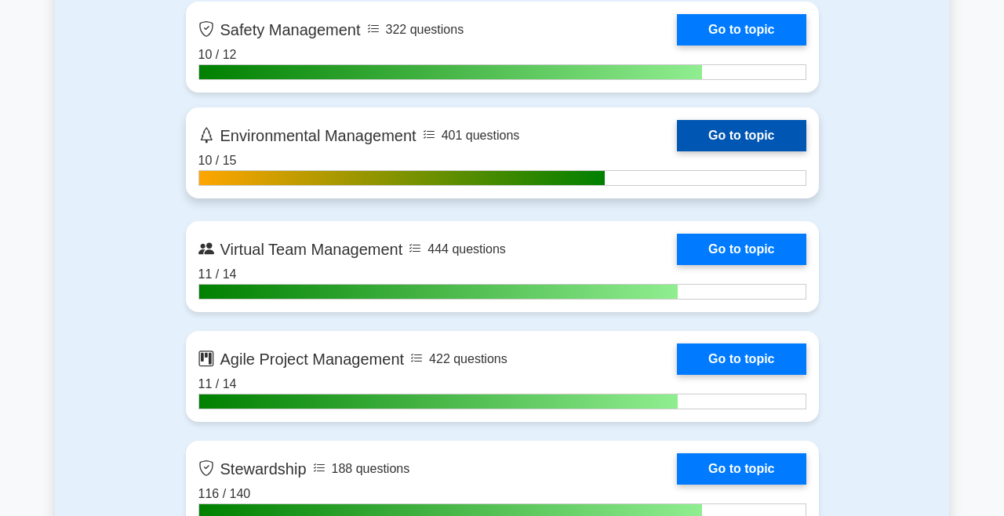
click at [739, 132] on link "Go to topic" at bounding box center [741, 135] width 129 height 31
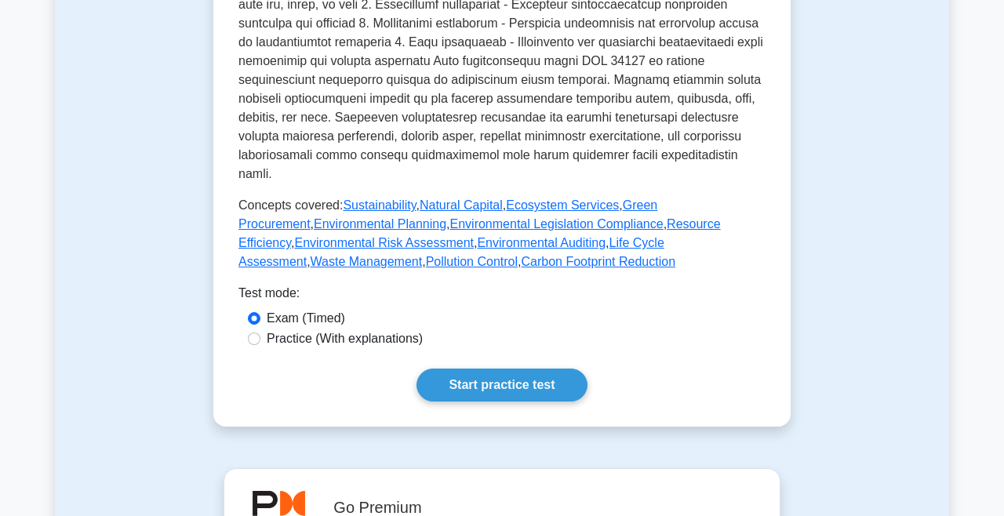
scroll to position [759, 0]
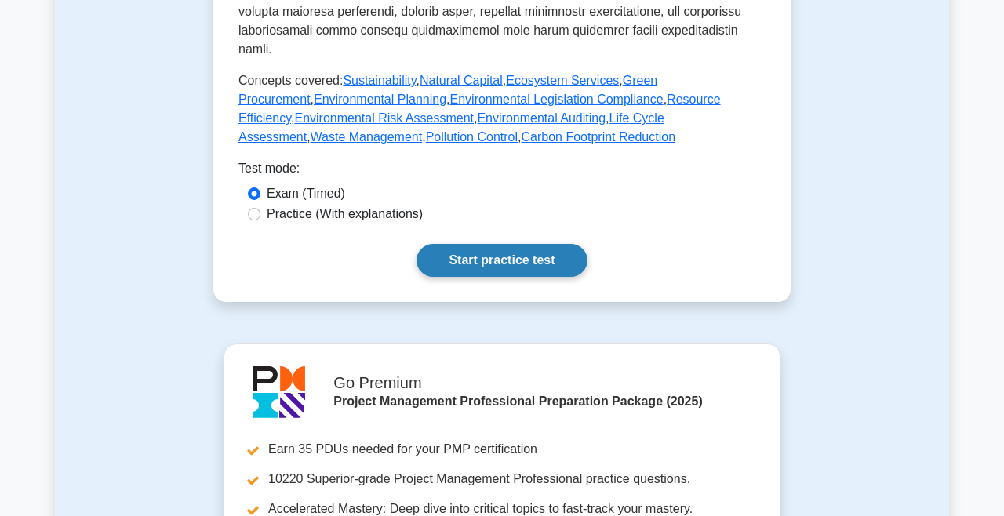
click at [507, 244] on link "Start practice test" at bounding box center [501, 260] width 170 height 33
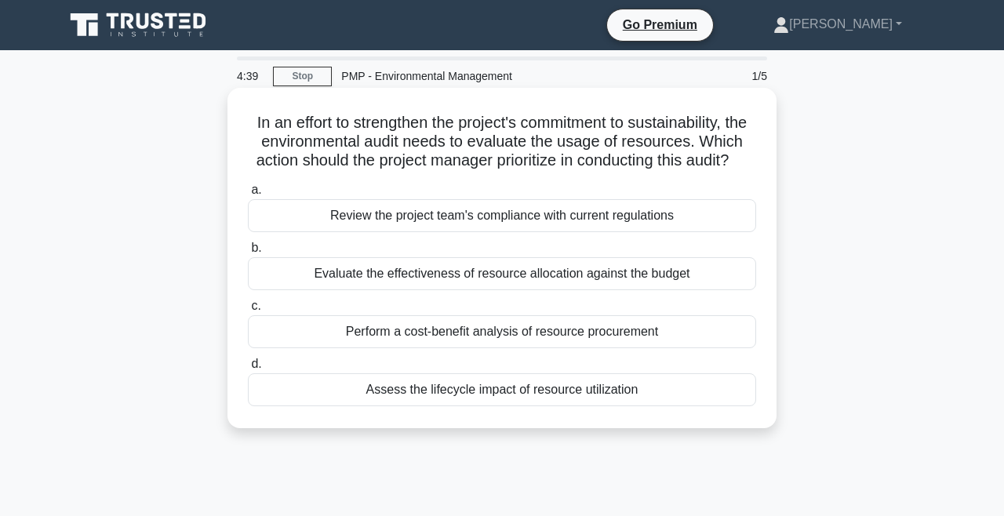
click at [391, 396] on div "Assess the lifecycle impact of resource utilization" at bounding box center [502, 389] width 508 height 33
click at [248, 369] on input "d. Assess the lifecycle impact of resource utilization" at bounding box center [248, 364] width 0 height 10
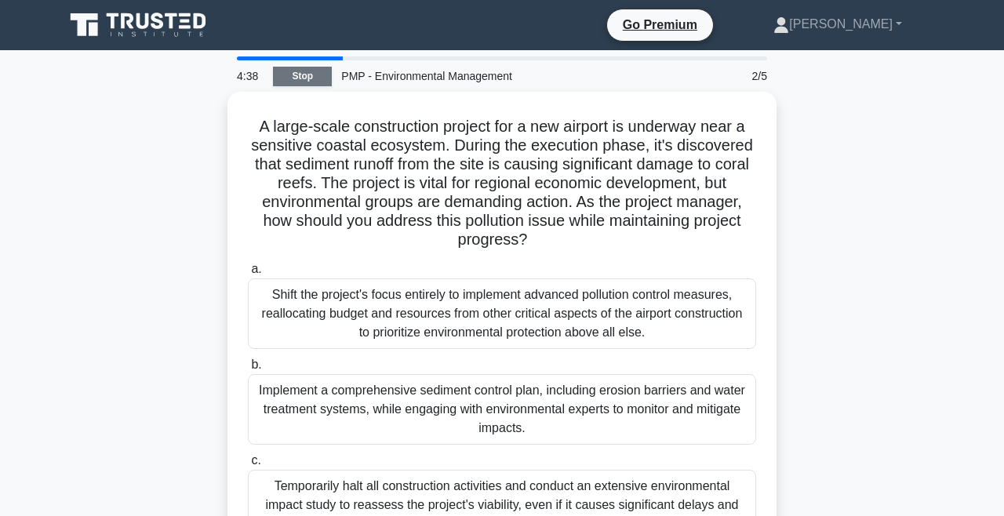
click at [320, 82] on link "Stop" at bounding box center [302, 77] width 59 height 20
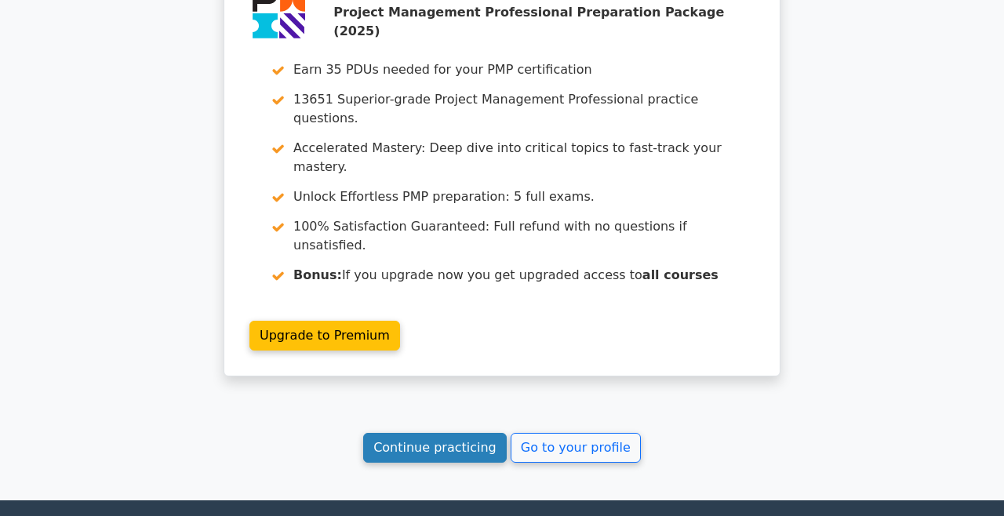
scroll to position [2238, 0]
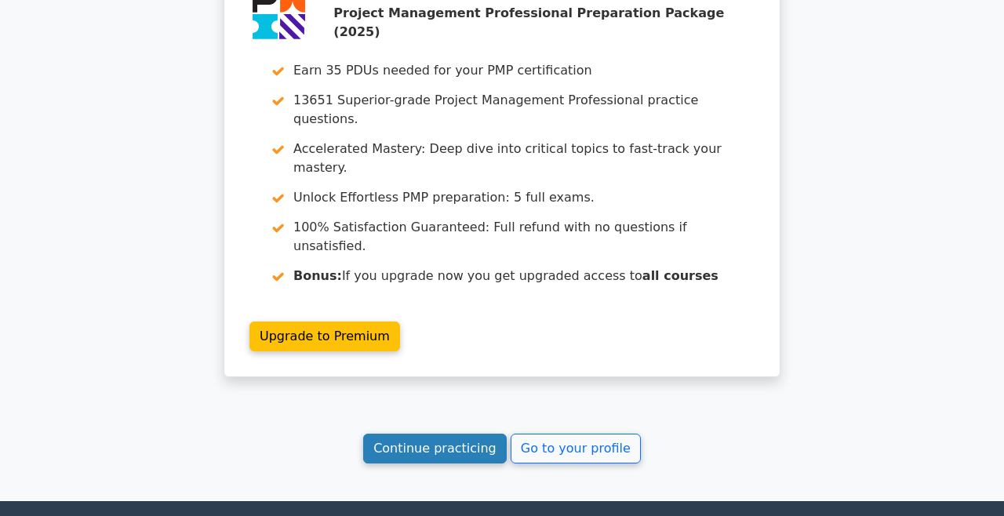
click at [442, 434] on link "Continue practicing" at bounding box center [434, 449] width 143 height 30
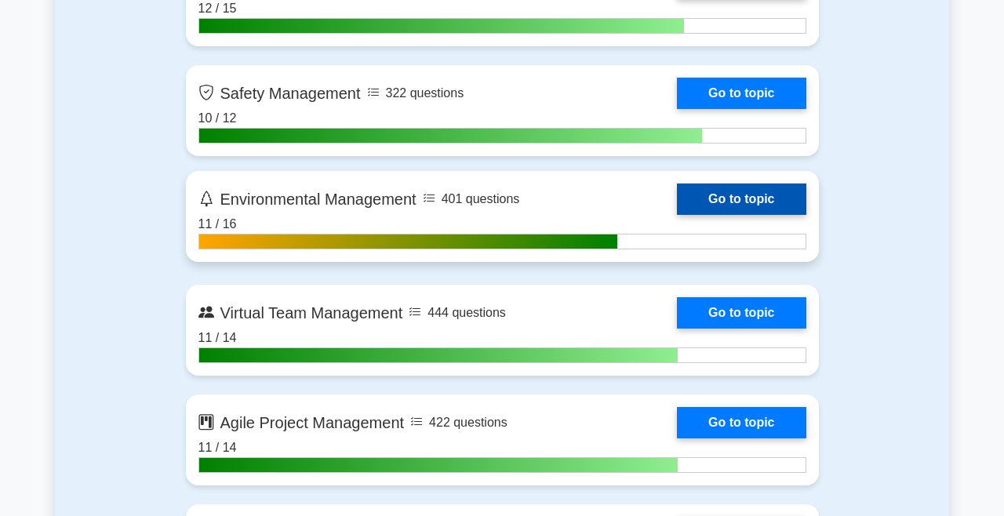
scroll to position [3931, 0]
click at [714, 198] on link "Go to topic" at bounding box center [741, 198] width 129 height 31
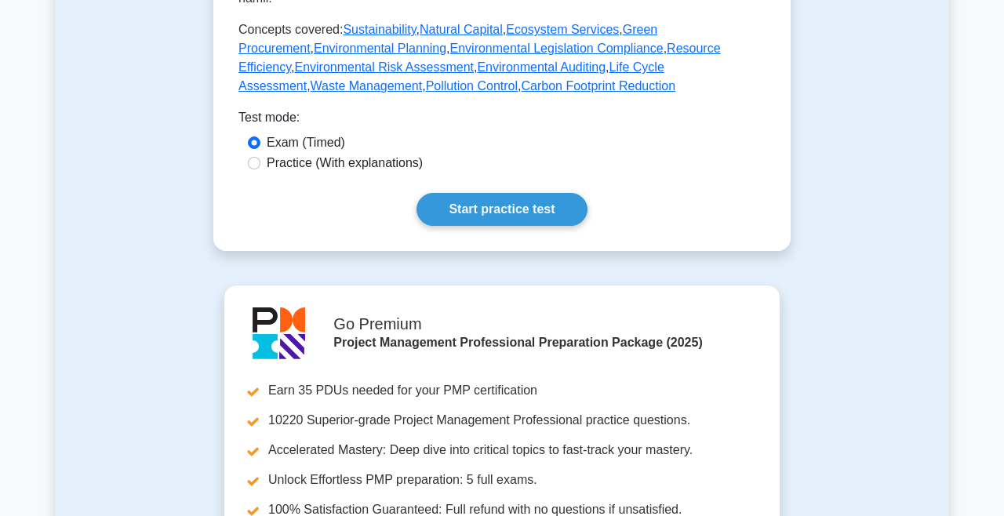
scroll to position [814, 0]
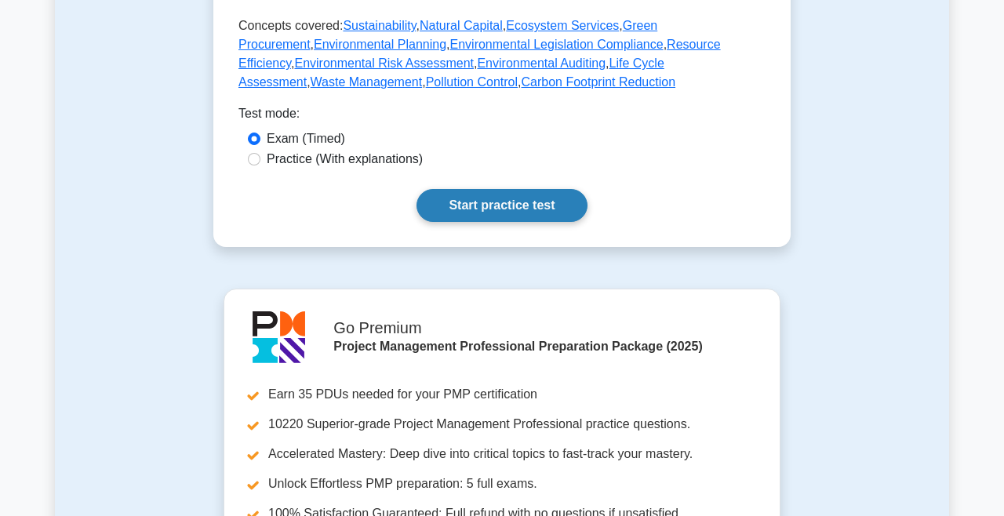
click at [526, 189] on link "Start practice test" at bounding box center [501, 205] width 170 height 33
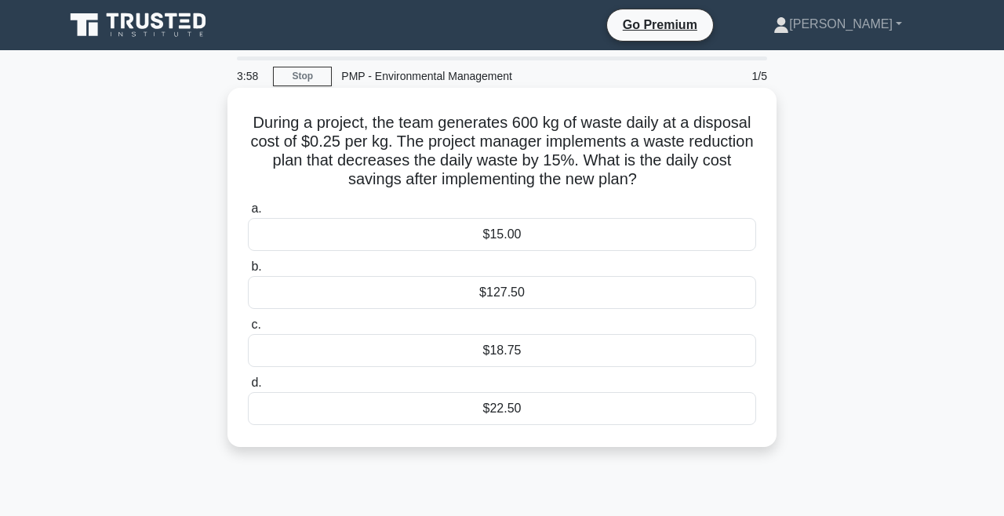
click at [525, 289] on div "$127.50" at bounding box center [502, 292] width 508 height 33
click at [248, 272] on input "b. $127.50" at bounding box center [248, 267] width 0 height 10
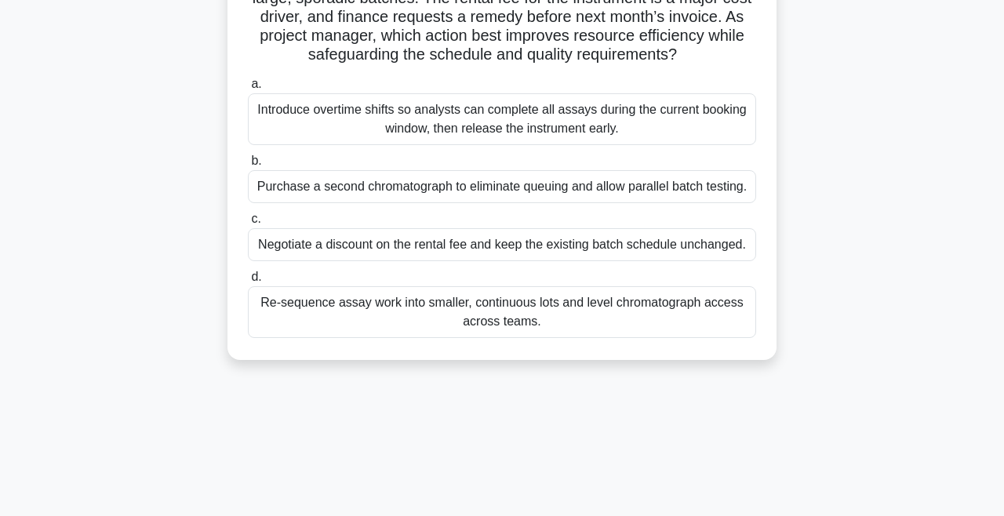
scroll to position [183, 0]
click at [340, 314] on div "Re-sequence assay work into smaller, continuous lots and level chromatograph ac…" at bounding box center [502, 311] width 508 height 52
click at [248, 281] on input "d. Re-sequence assay work into smaller, continuous lots and level chromatograph…" at bounding box center [248, 275] width 0 height 10
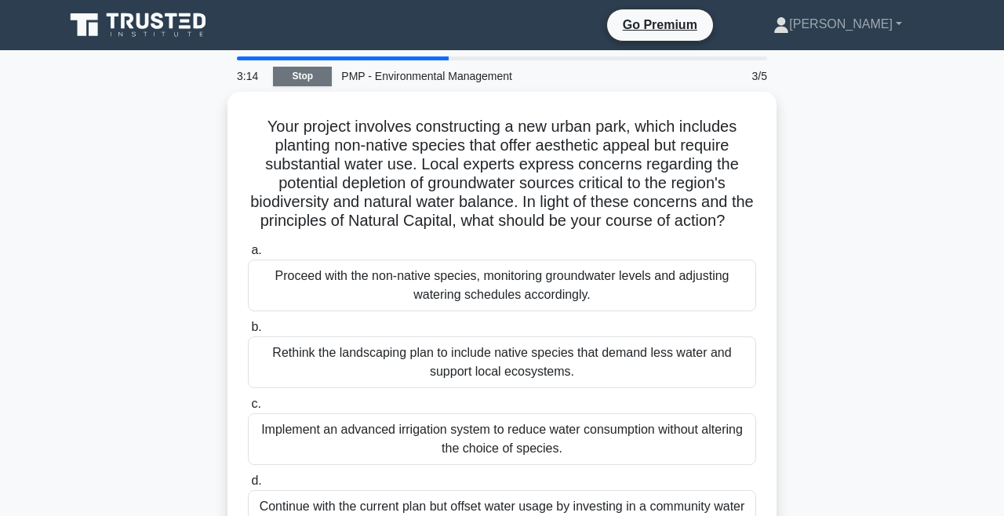
scroll to position [0, 0]
click at [308, 78] on link "Stop" at bounding box center [302, 77] width 59 height 20
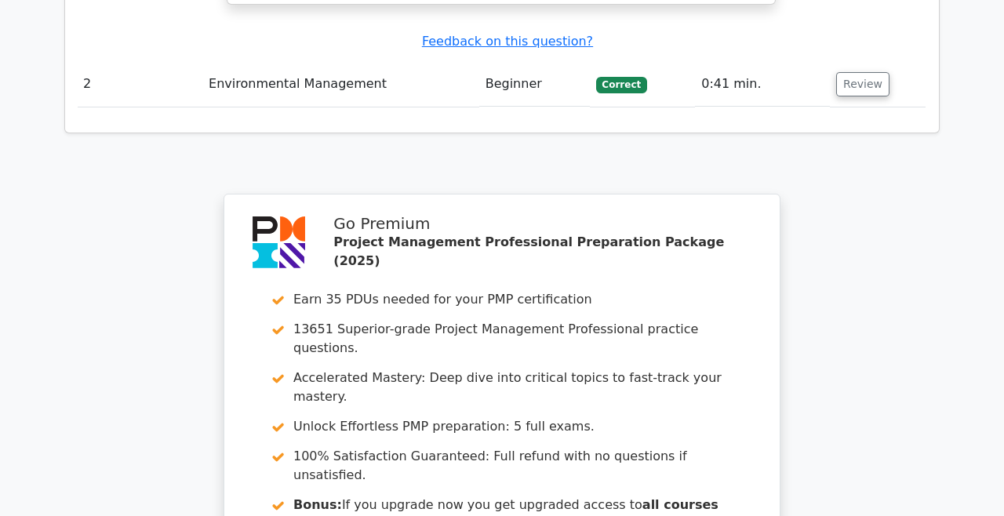
scroll to position [2006, 0]
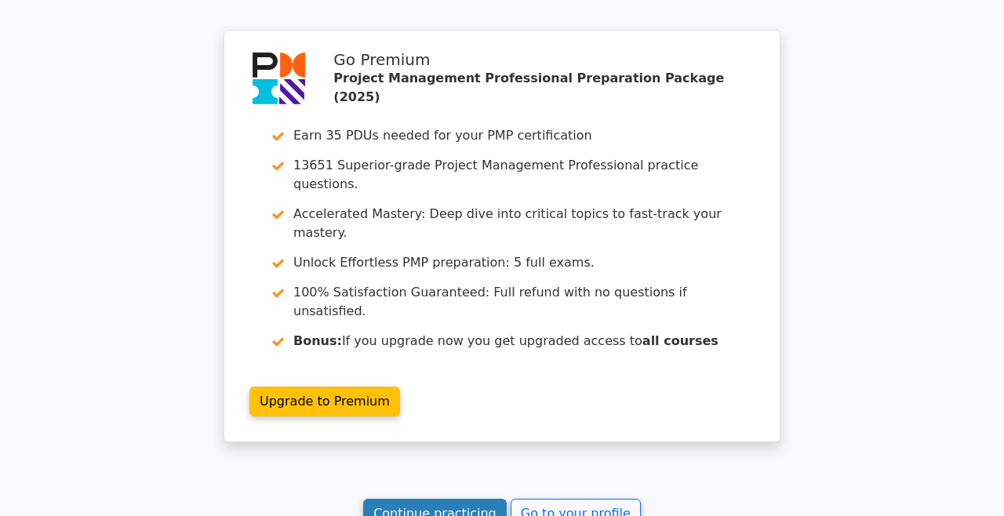
click at [472, 499] on link "Continue practicing" at bounding box center [434, 514] width 143 height 30
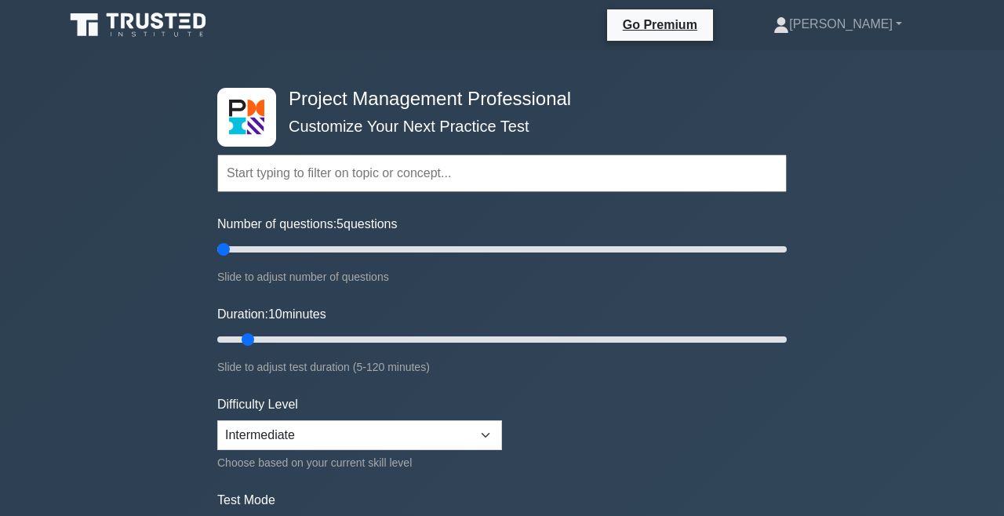
drag, startPoint x: 237, startPoint y: 250, endPoint x: 150, endPoint y: 246, distance: 87.1
type input "5"
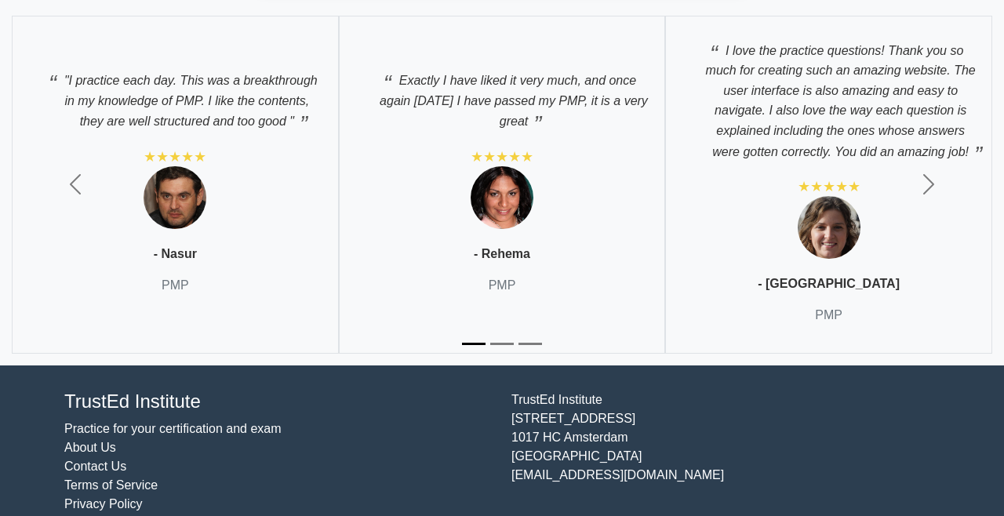
scroll to position [7198, 0]
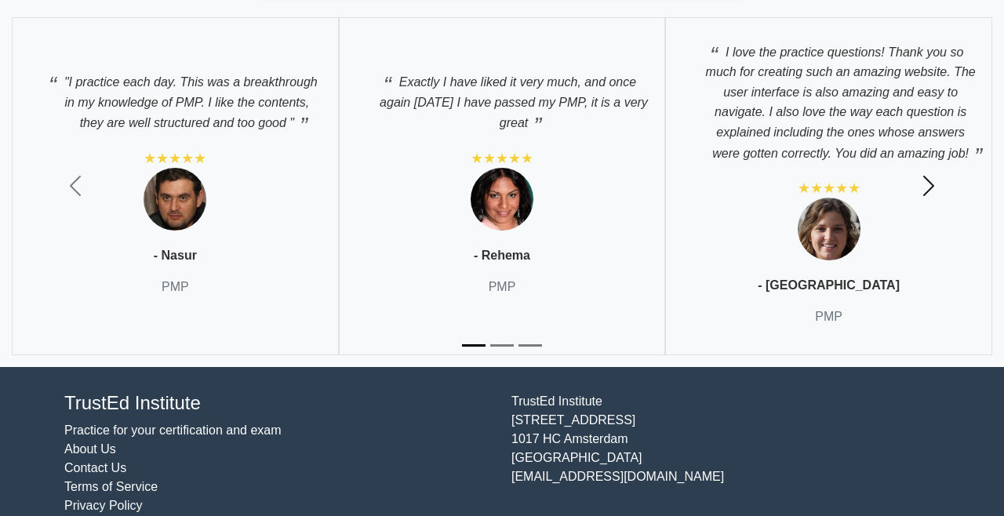
click at [930, 177] on span "button" at bounding box center [928, 185] width 25 height 25
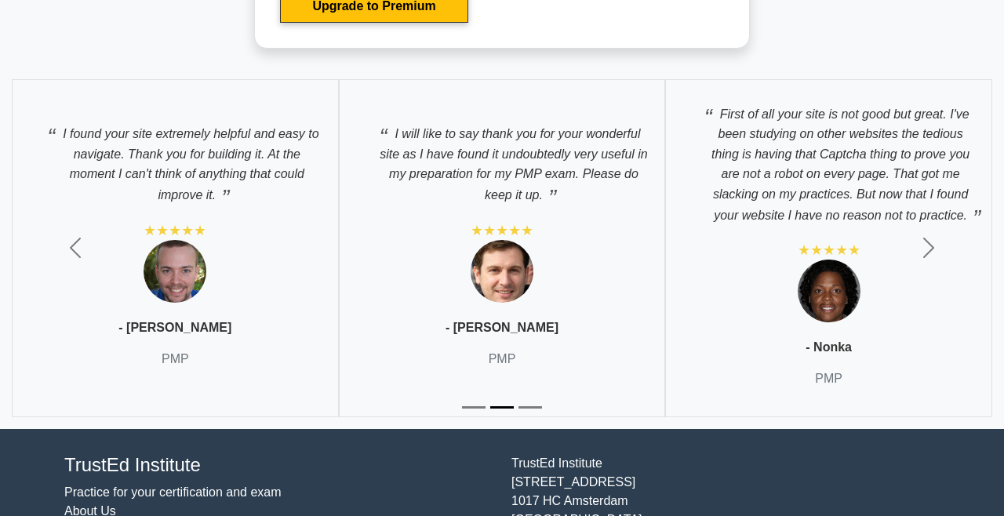
scroll to position [7140, 0]
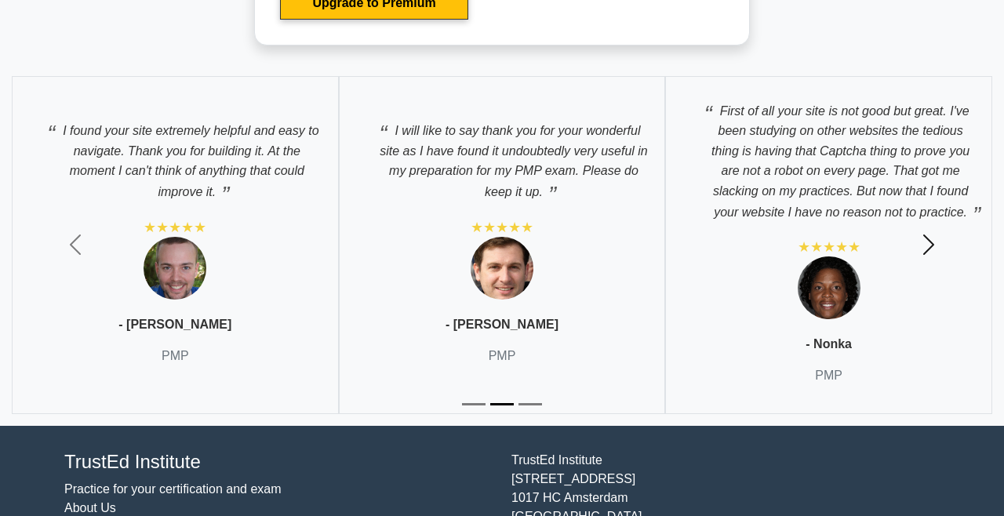
click at [930, 236] on span "button" at bounding box center [928, 244] width 25 height 25
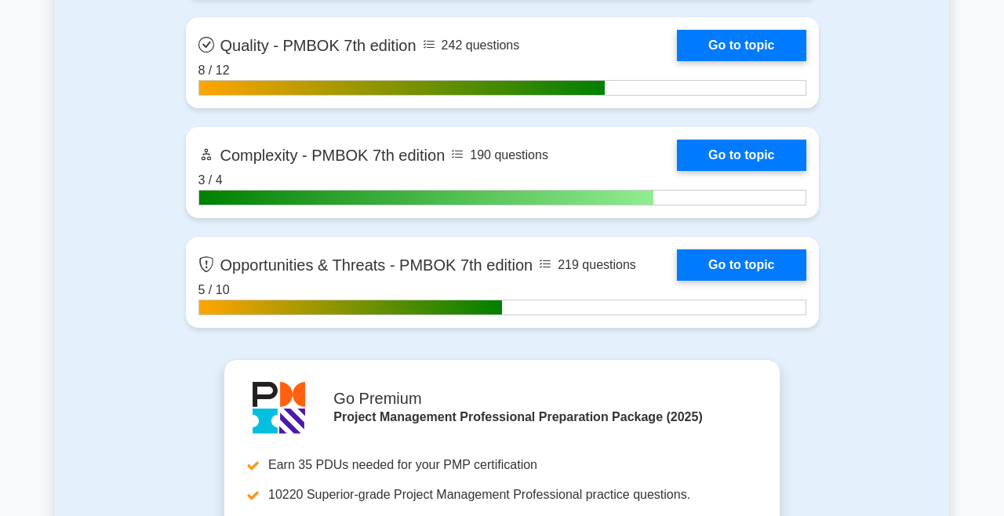
scroll to position [5186, 0]
